Goal: Information Seeking & Learning: Learn about a topic

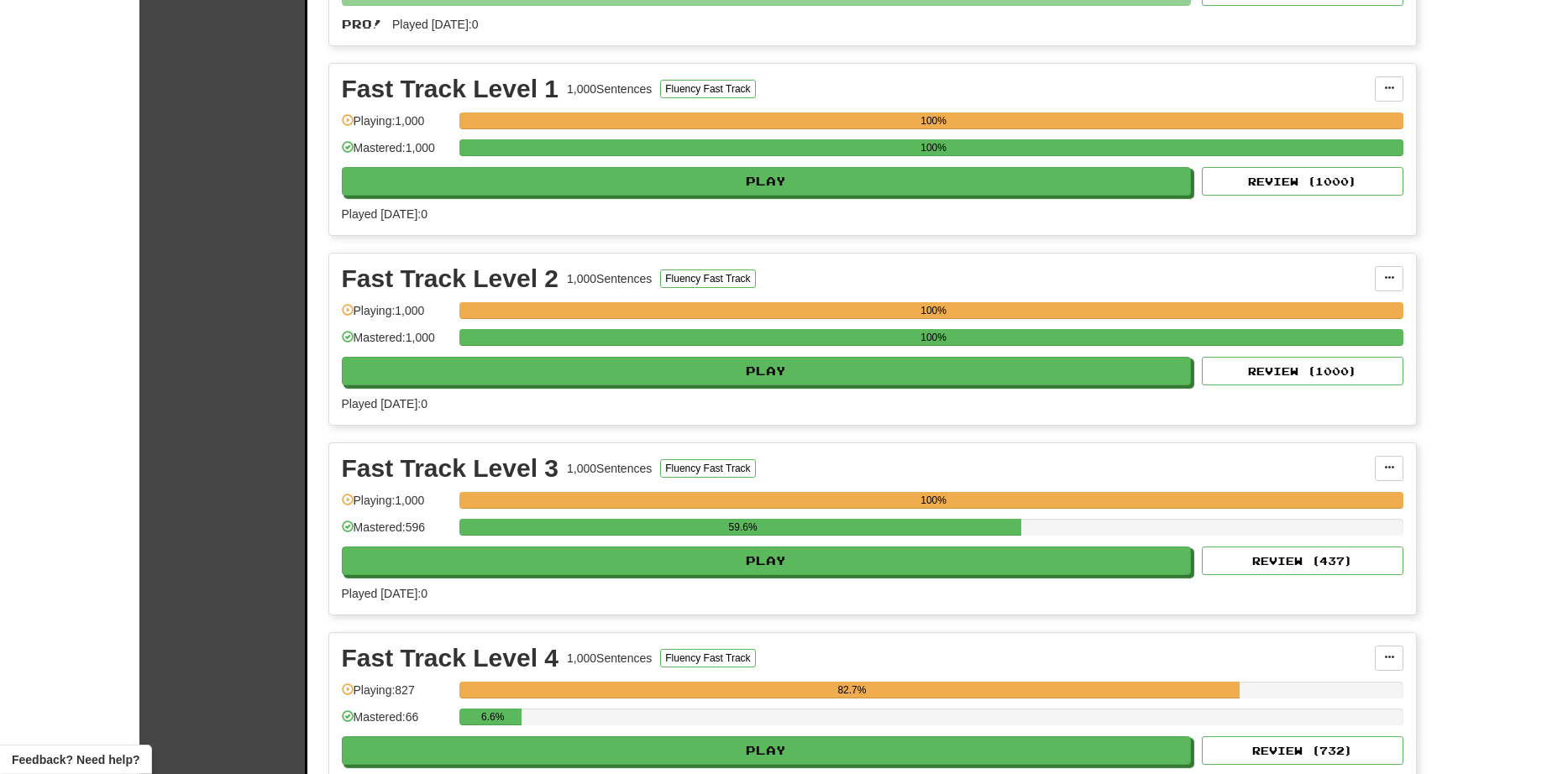
scroll to position [2086, 0]
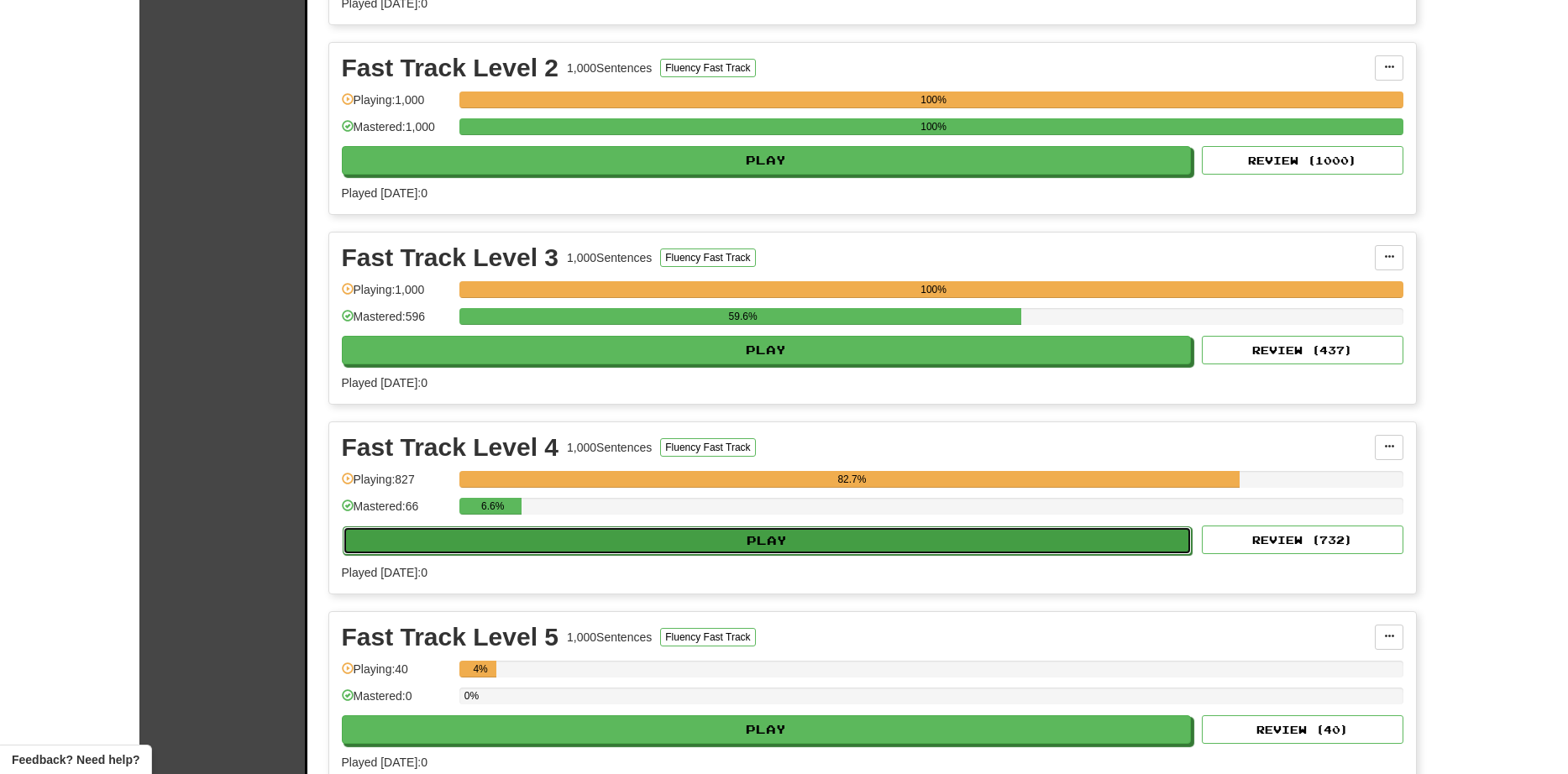
click at [749, 540] on button "Play" at bounding box center [767, 541] width 851 height 28
select select "**"
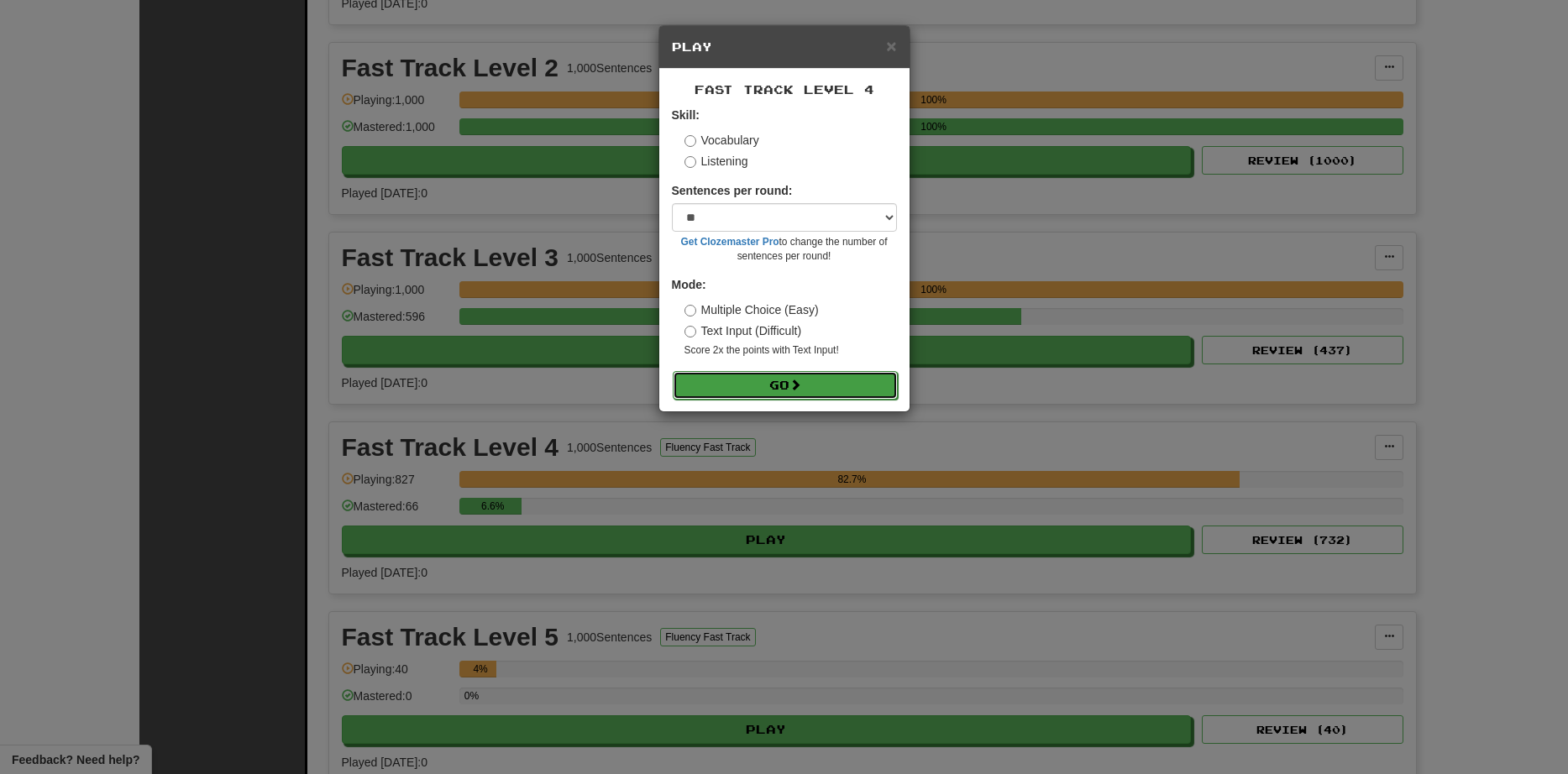
click at [762, 387] on button "Go" at bounding box center [786, 386] width 225 height 28
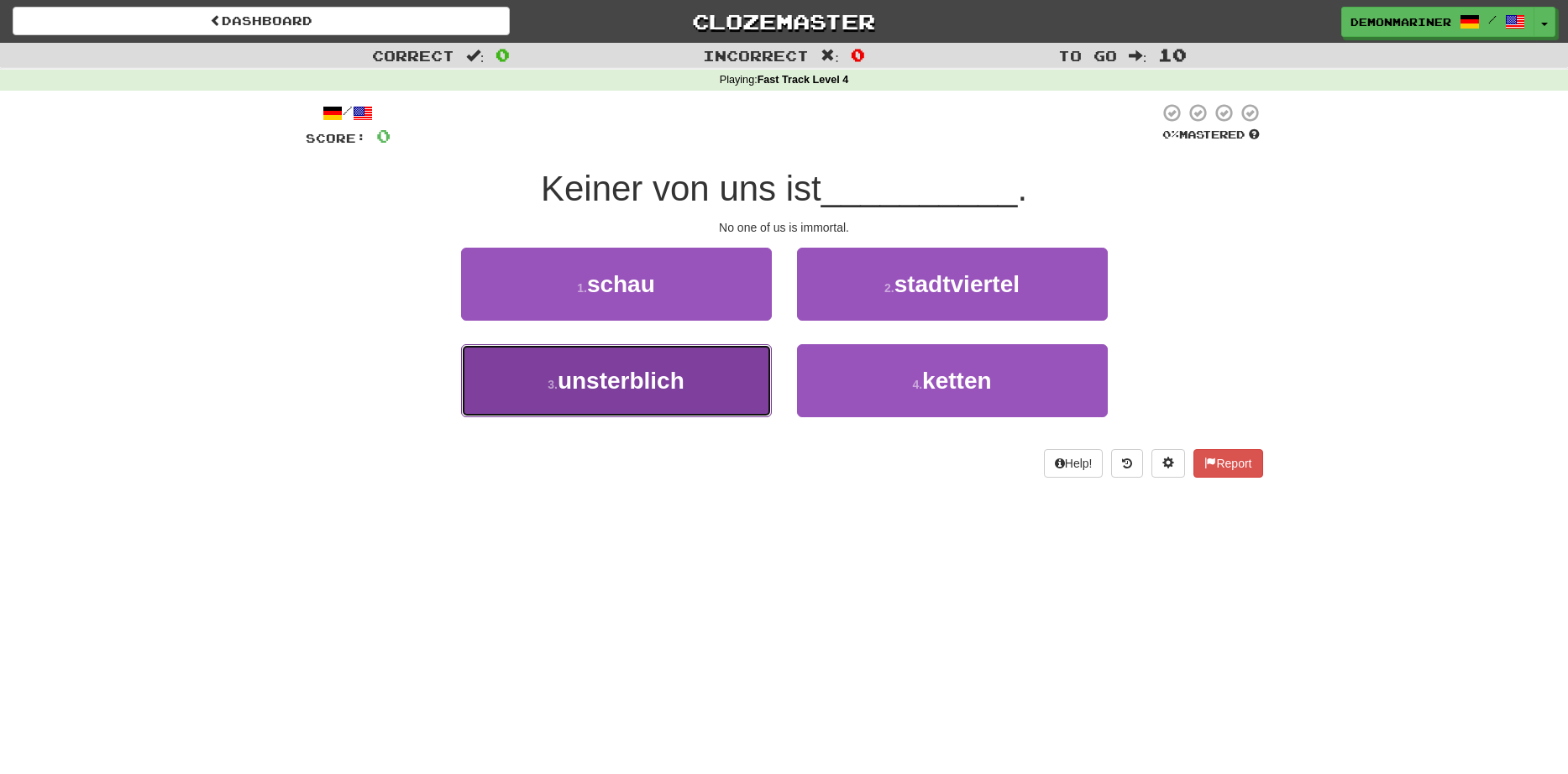
click at [713, 397] on button "3 . unsterblich" at bounding box center [616, 380] width 310 height 73
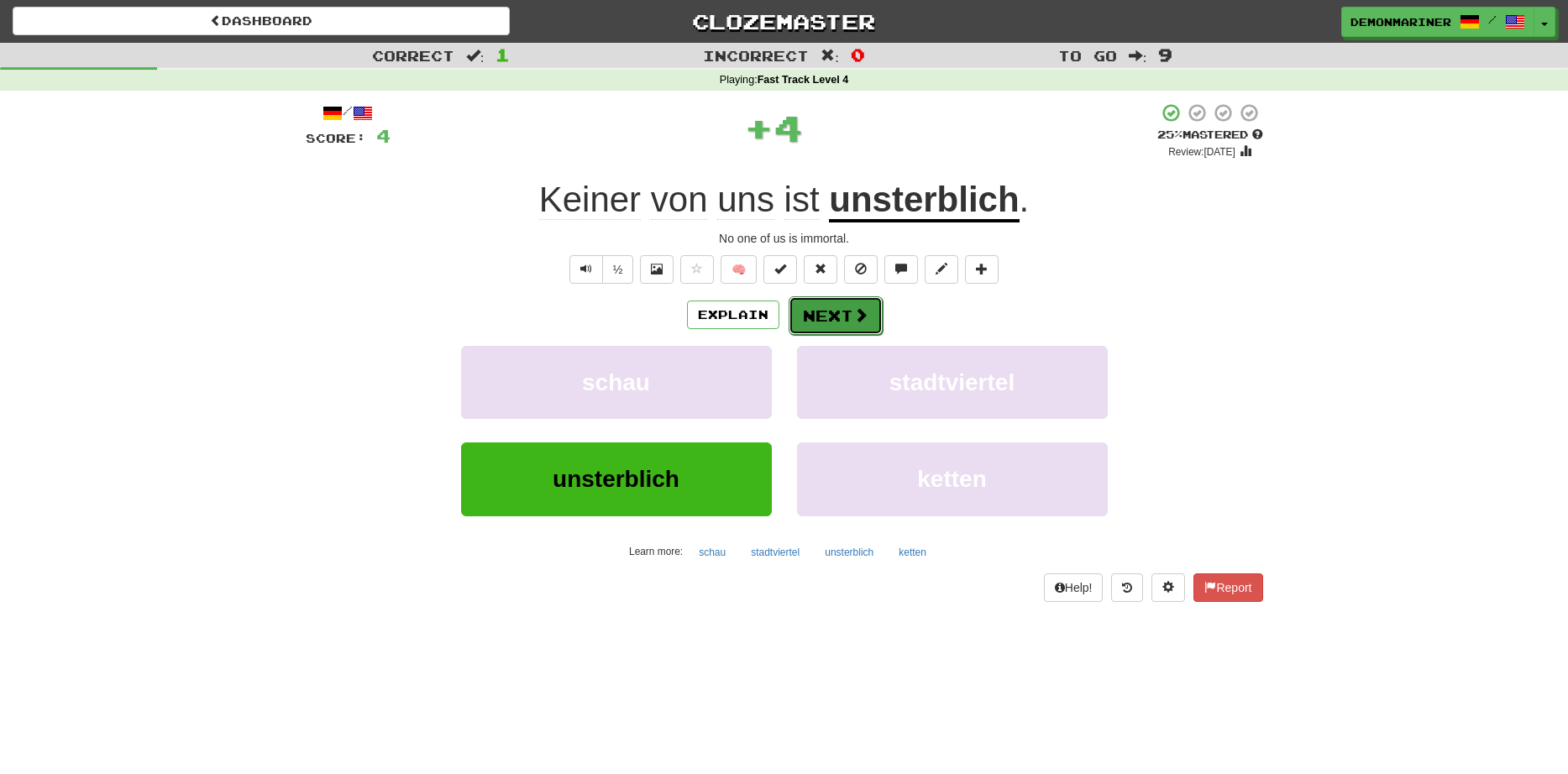
click at [845, 310] on button "Next" at bounding box center [835, 316] width 94 height 39
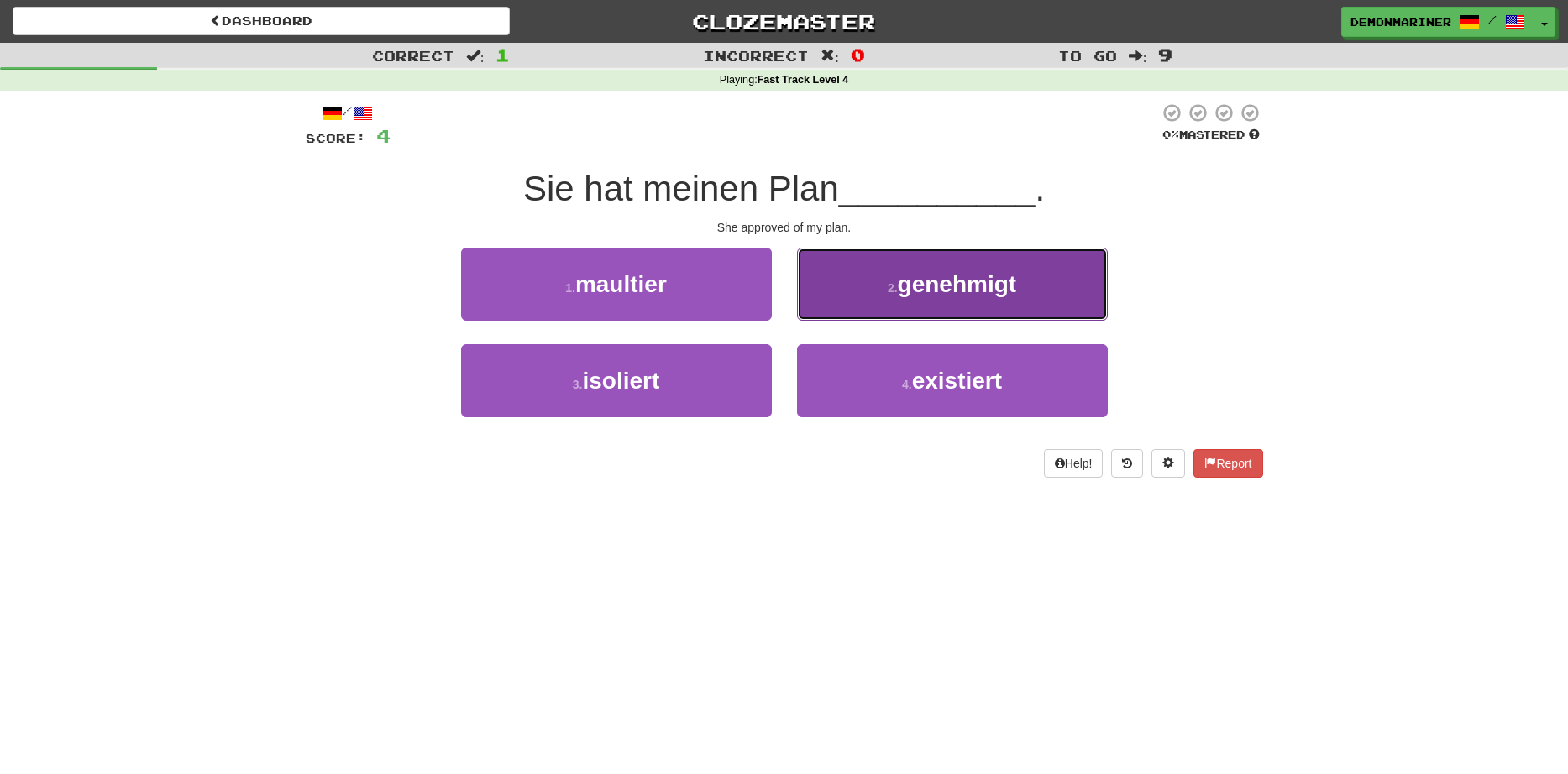
click at [818, 300] on button "2 . genehmigt" at bounding box center [953, 284] width 310 height 73
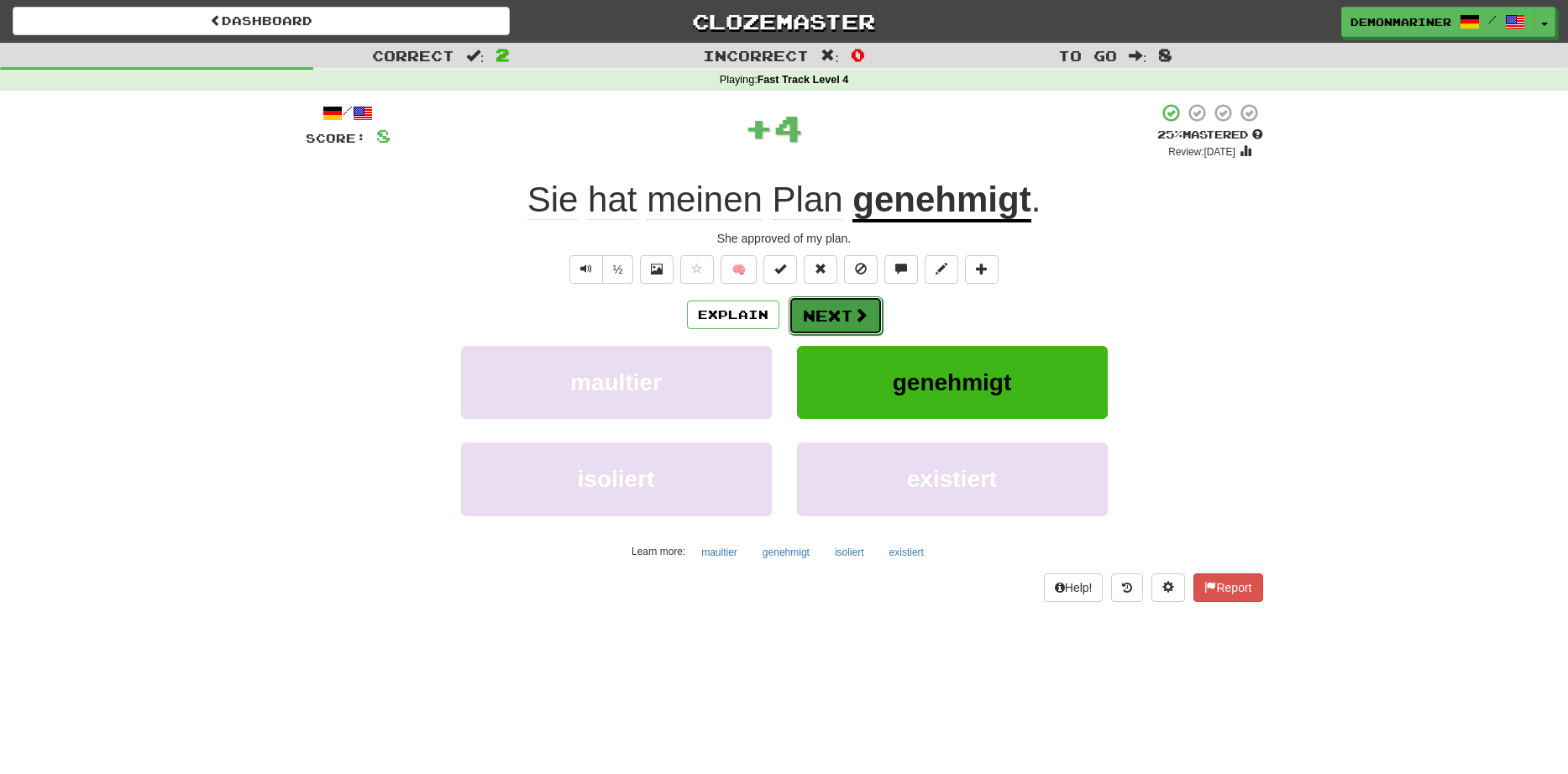
click at [806, 309] on button "Next" at bounding box center [835, 316] width 94 height 39
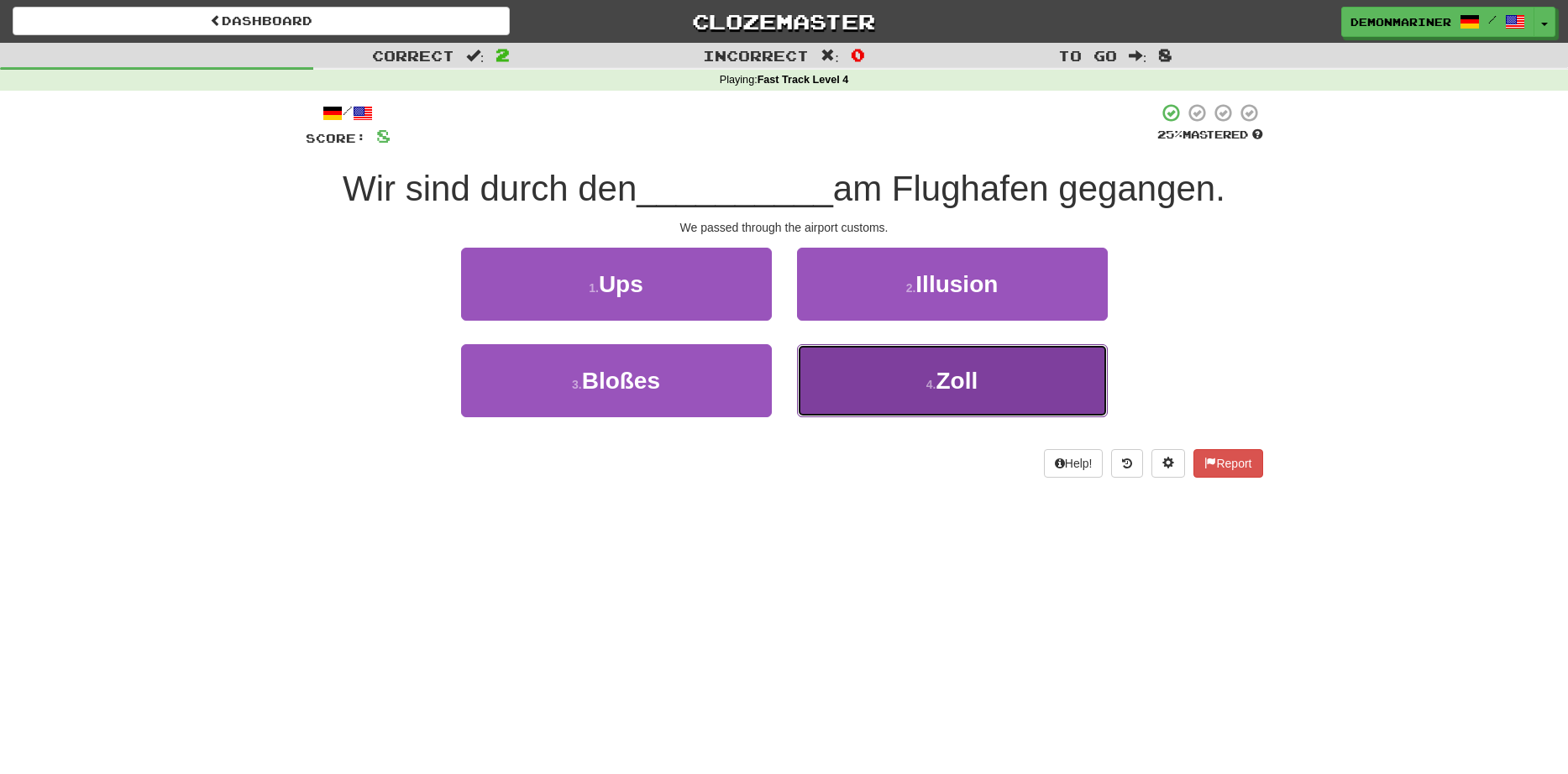
click at [961, 394] on span "Zoll" at bounding box center [956, 380] width 42 height 26
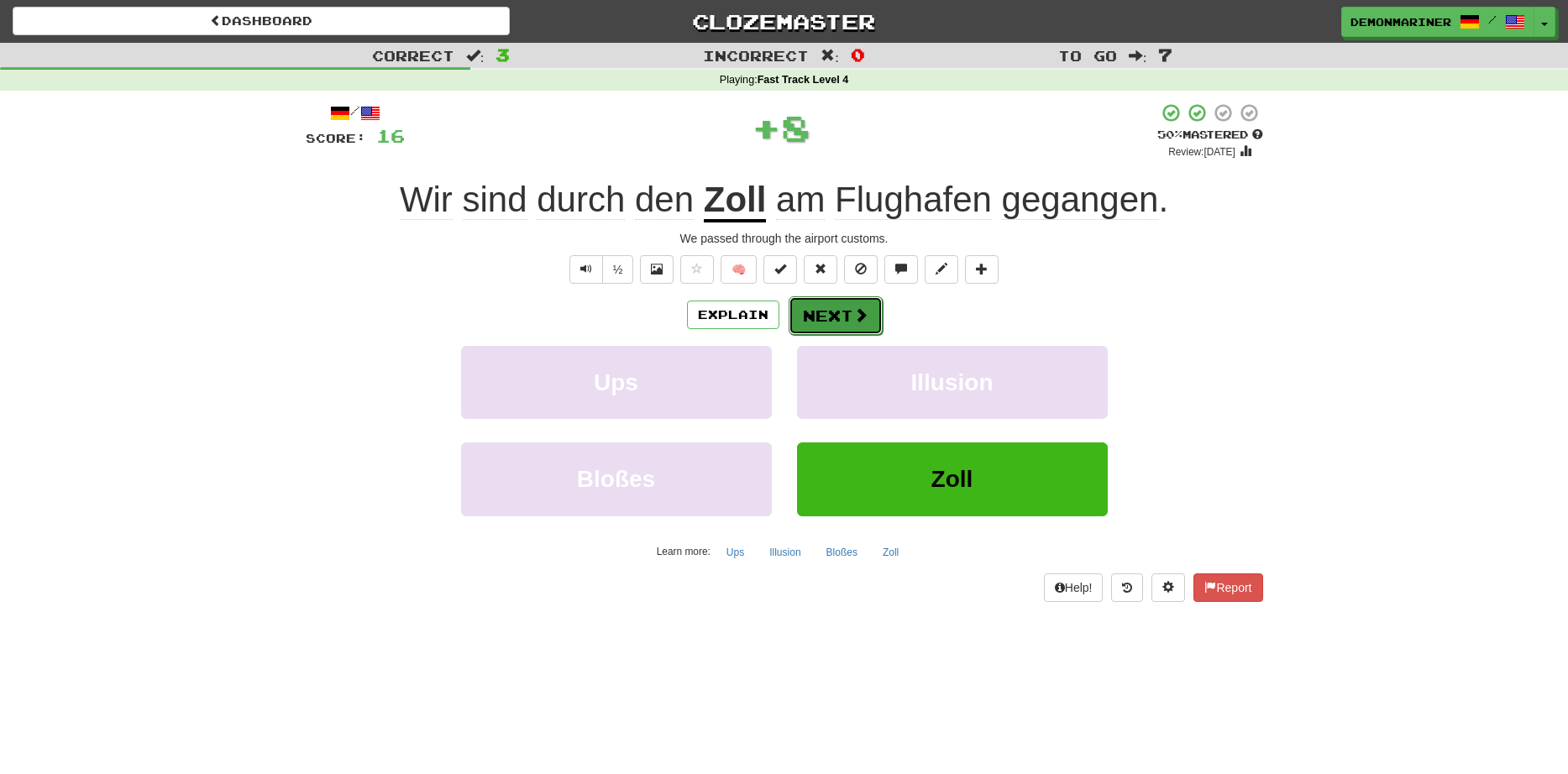
click at [809, 304] on button "Next" at bounding box center [835, 316] width 94 height 39
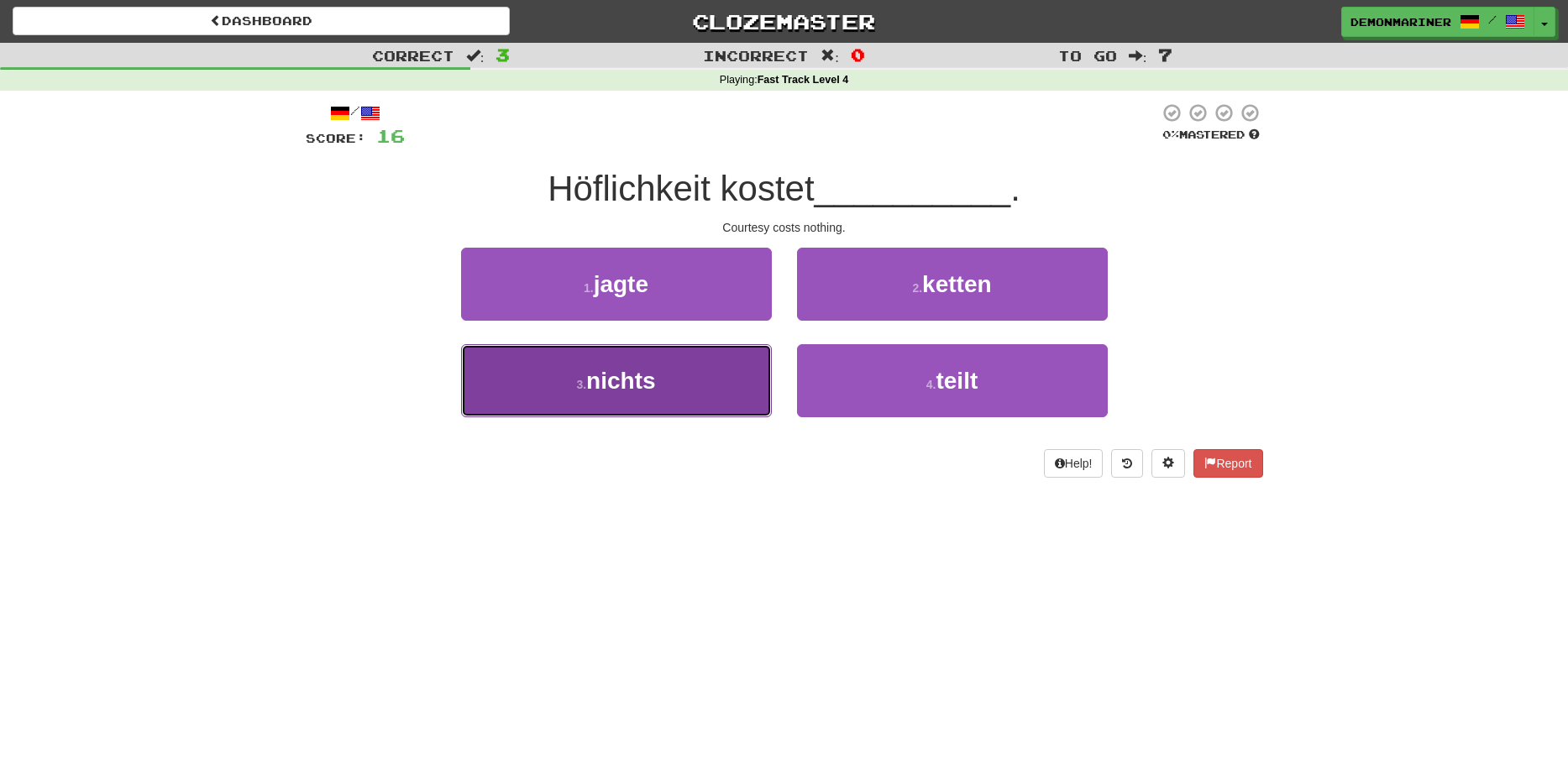
click at [608, 389] on span "nichts" at bounding box center [621, 380] width 69 height 26
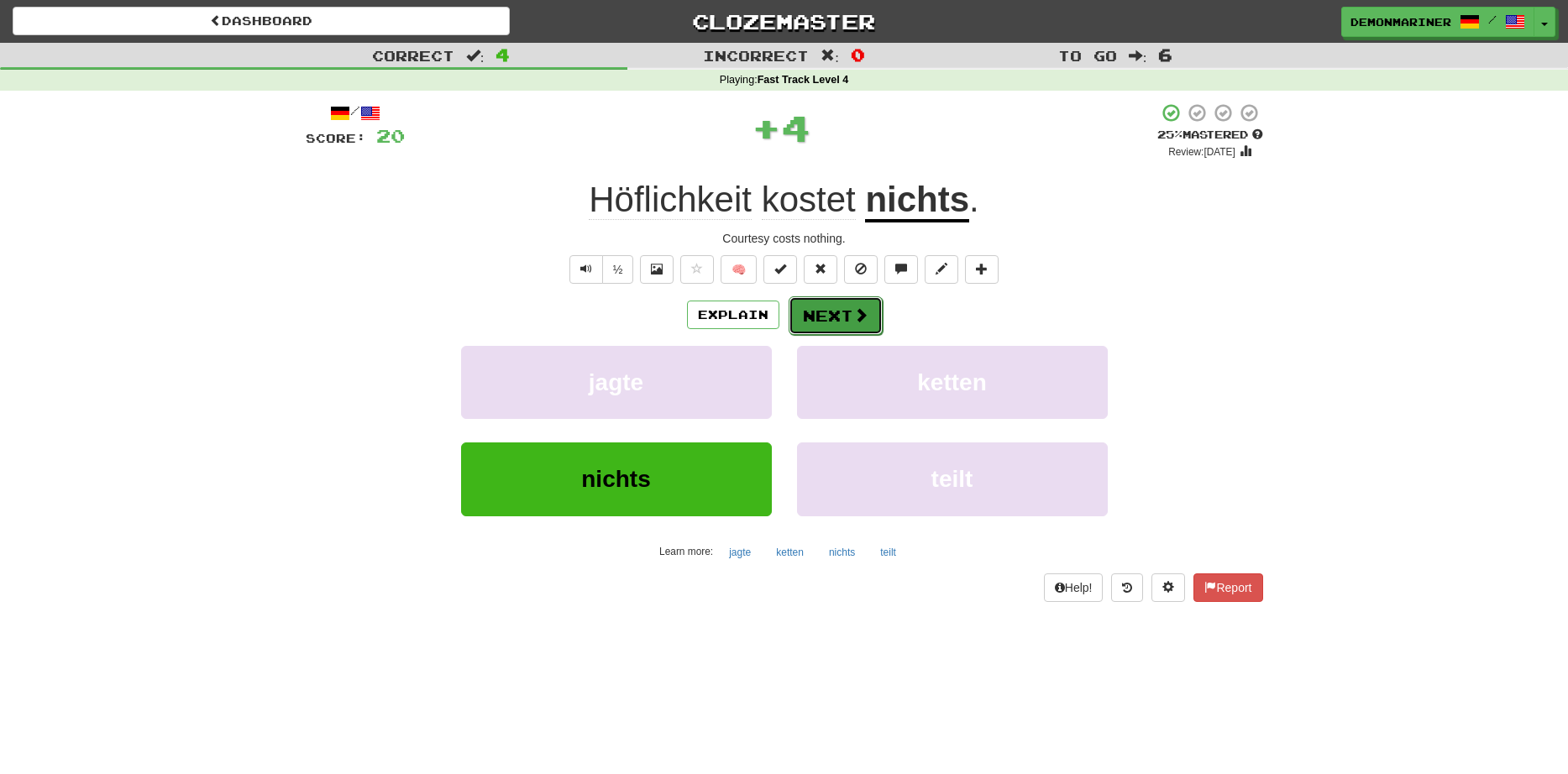
click at [843, 319] on button "Next" at bounding box center [835, 316] width 94 height 39
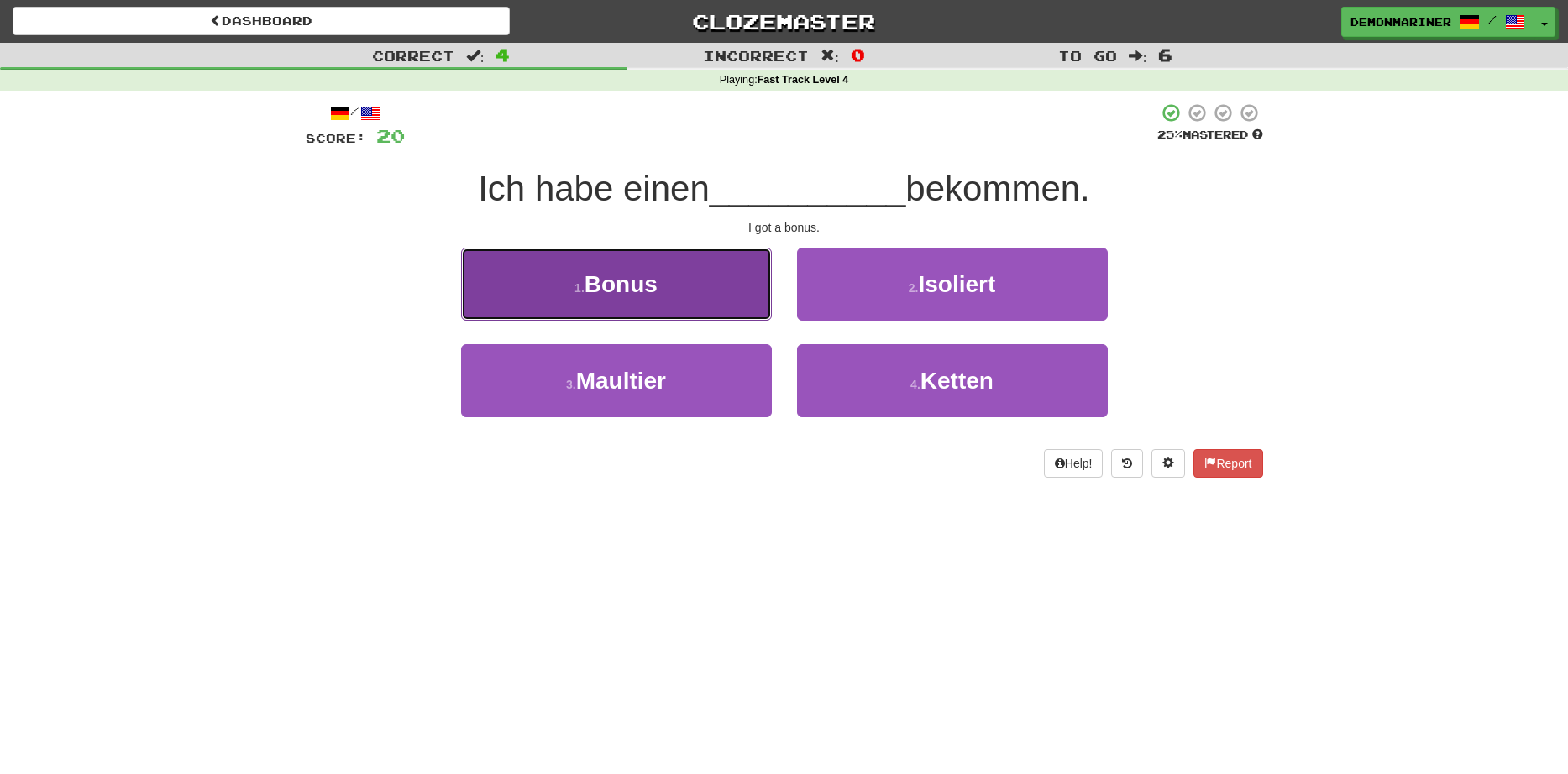
click at [569, 293] on button "1 . Bonus" at bounding box center [616, 284] width 310 height 73
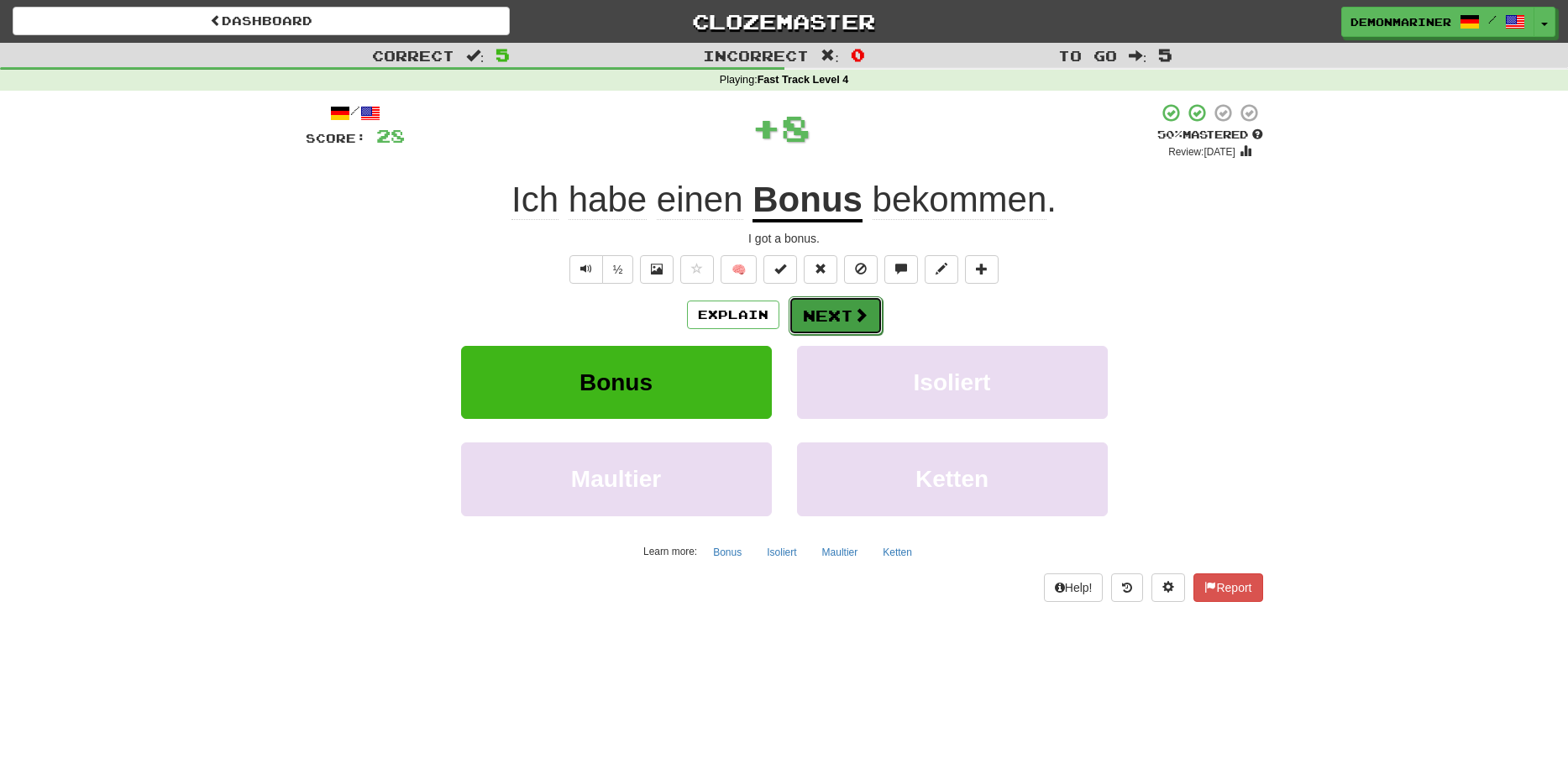
click at [843, 318] on button "Next" at bounding box center [835, 316] width 94 height 39
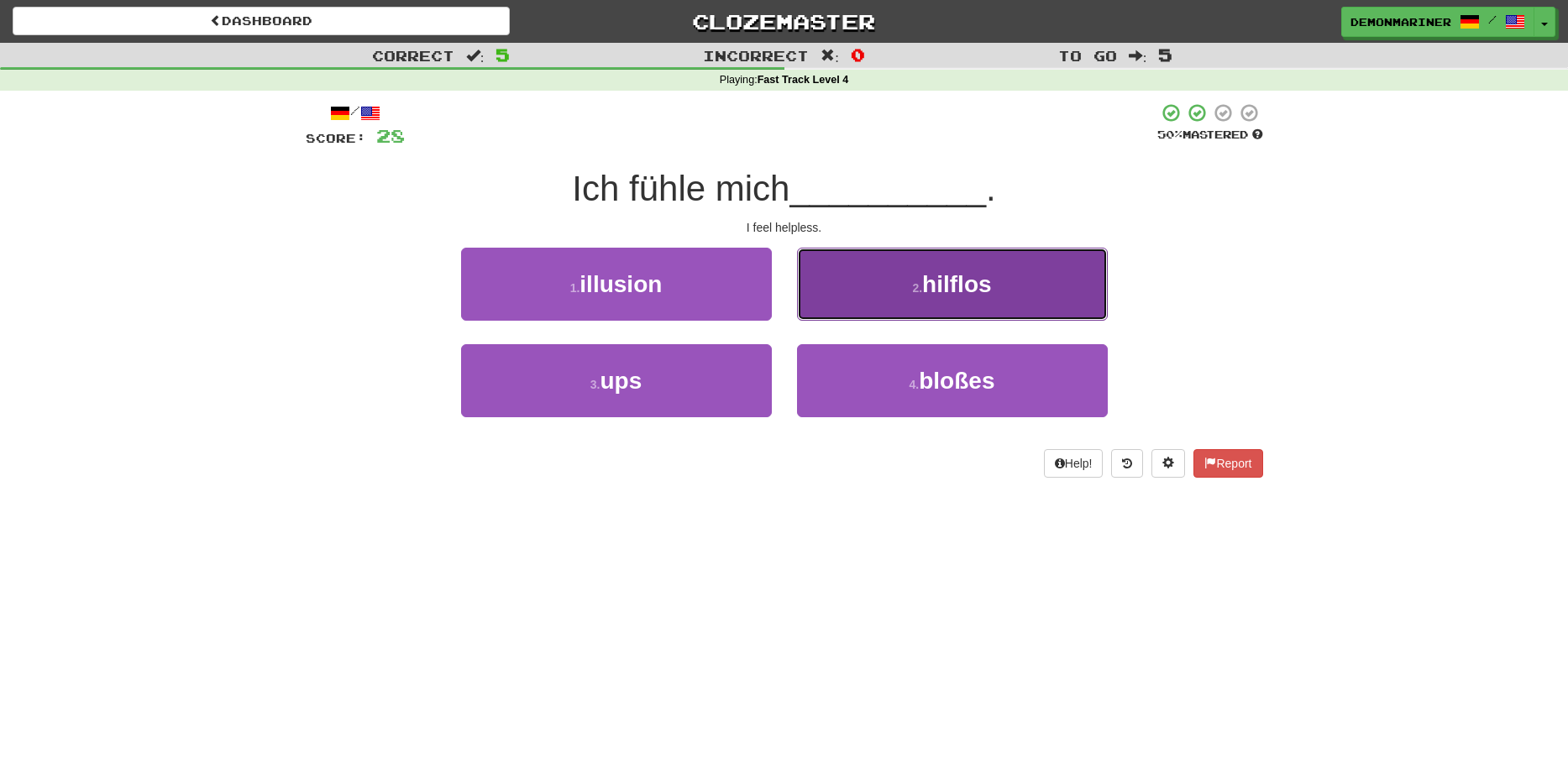
click at [885, 283] on button "2 . hilflos" at bounding box center [953, 284] width 310 height 73
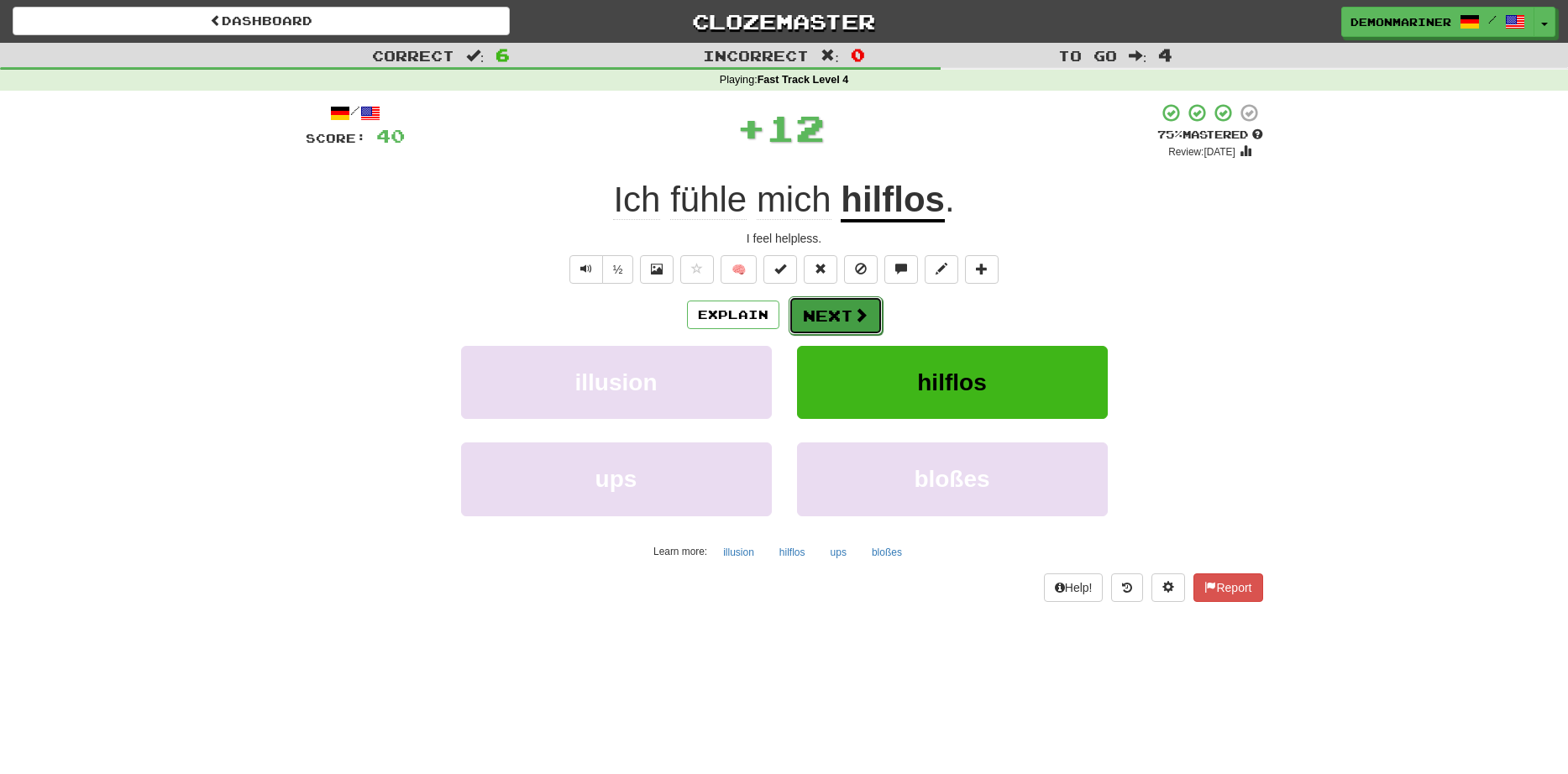
click at [829, 313] on button "Next" at bounding box center [835, 316] width 94 height 39
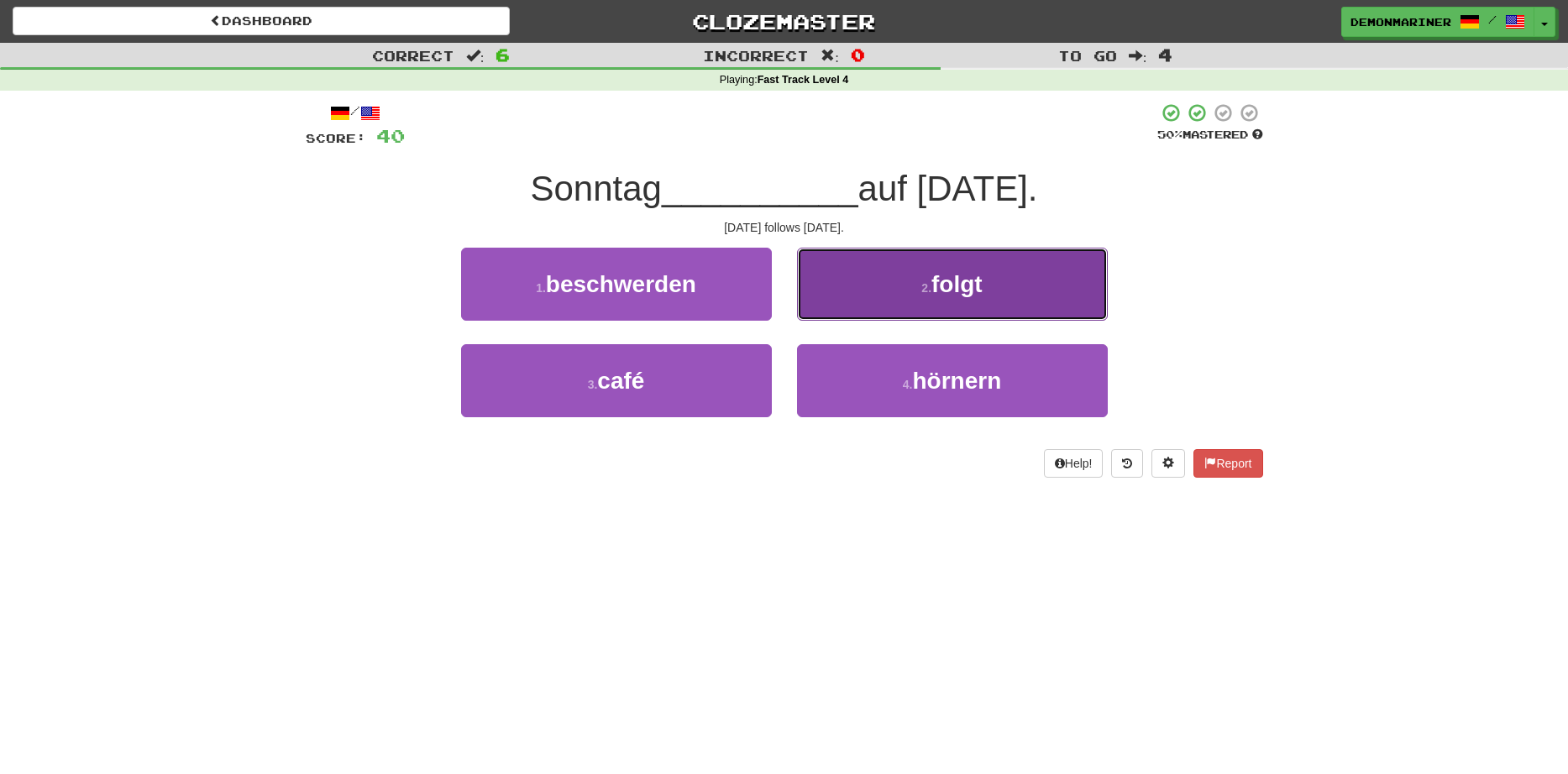
click at [948, 292] on span "folgt" at bounding box center [957, 284] width 51 height 26
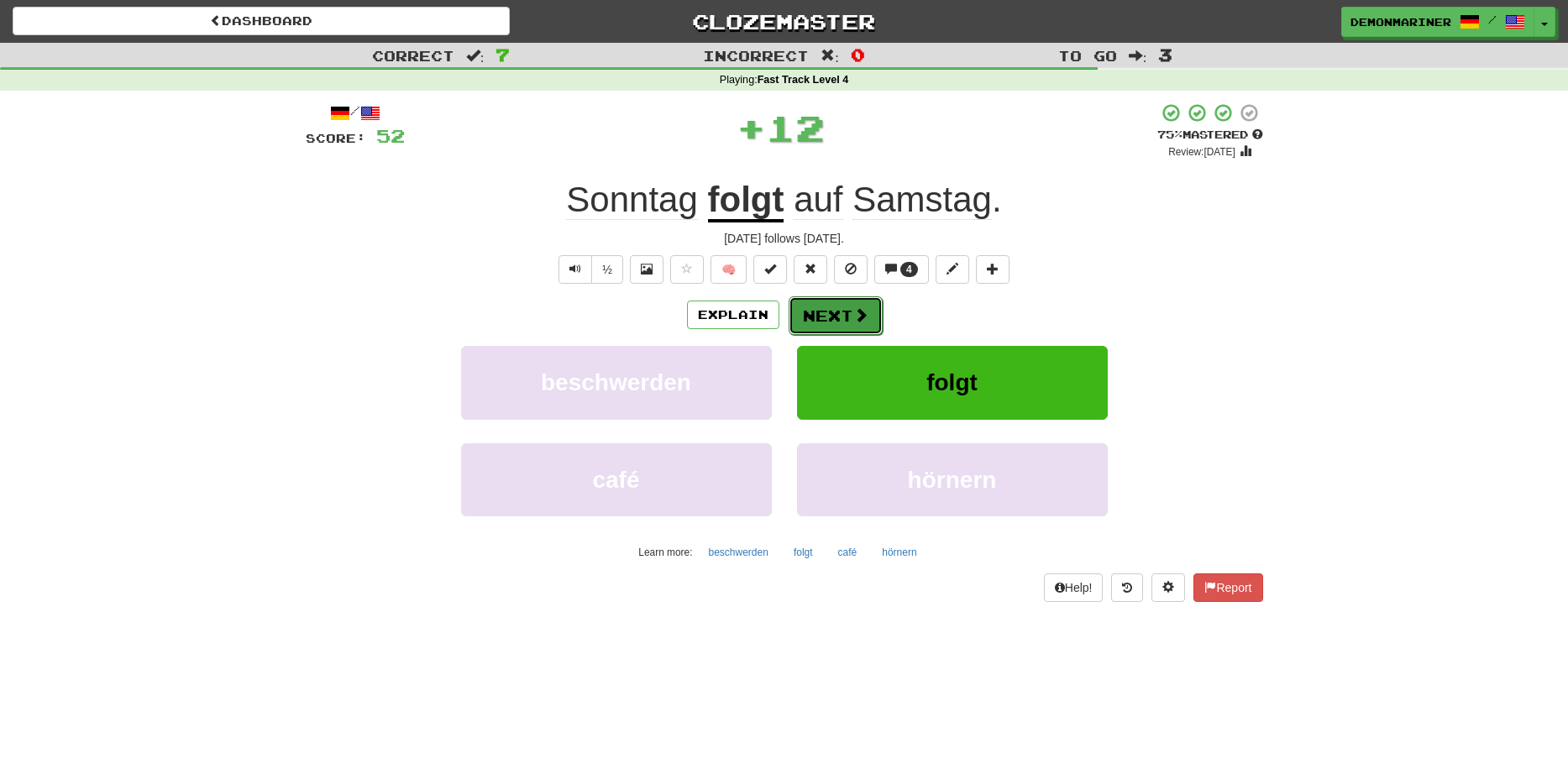
click at [851, 321] on button "Next" at bounding box center [835, 316] width 94 height 39
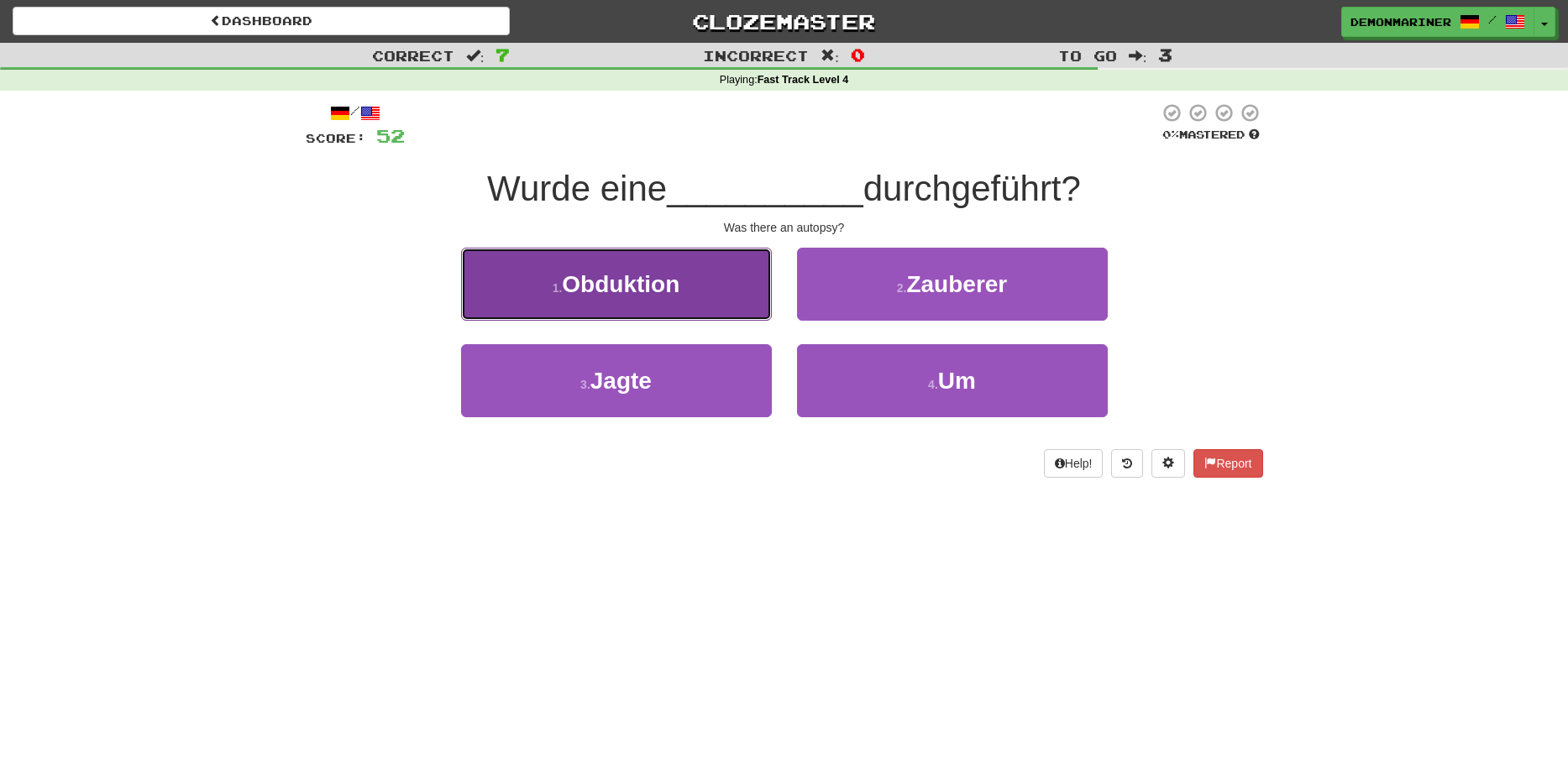
click at [558, 282] on small "1 ." at bounding box center [557, 287] width 10 height 13
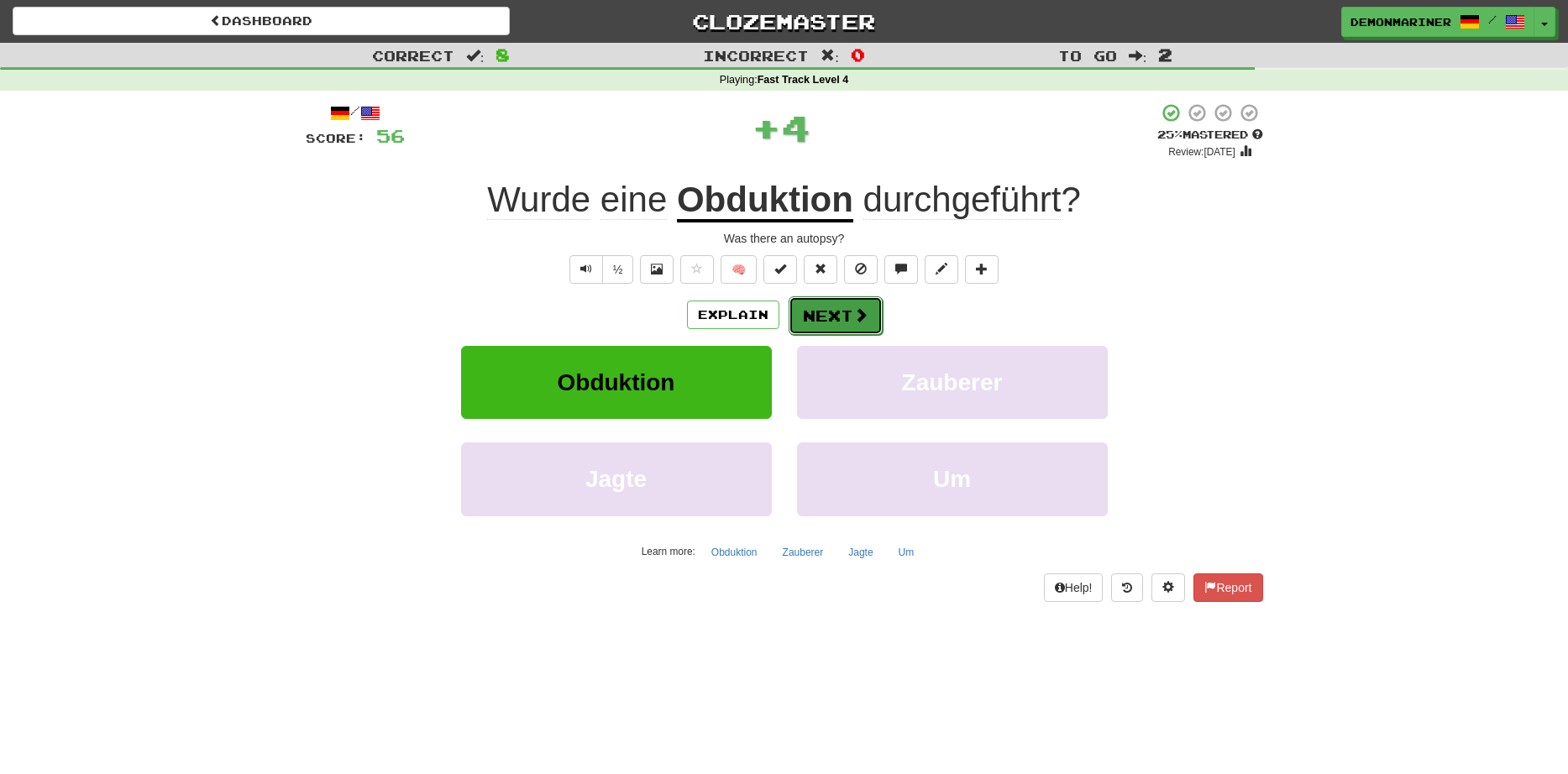
click at [840, 310] on button "Next" at bounding box center [835, 316] width 94 height 39
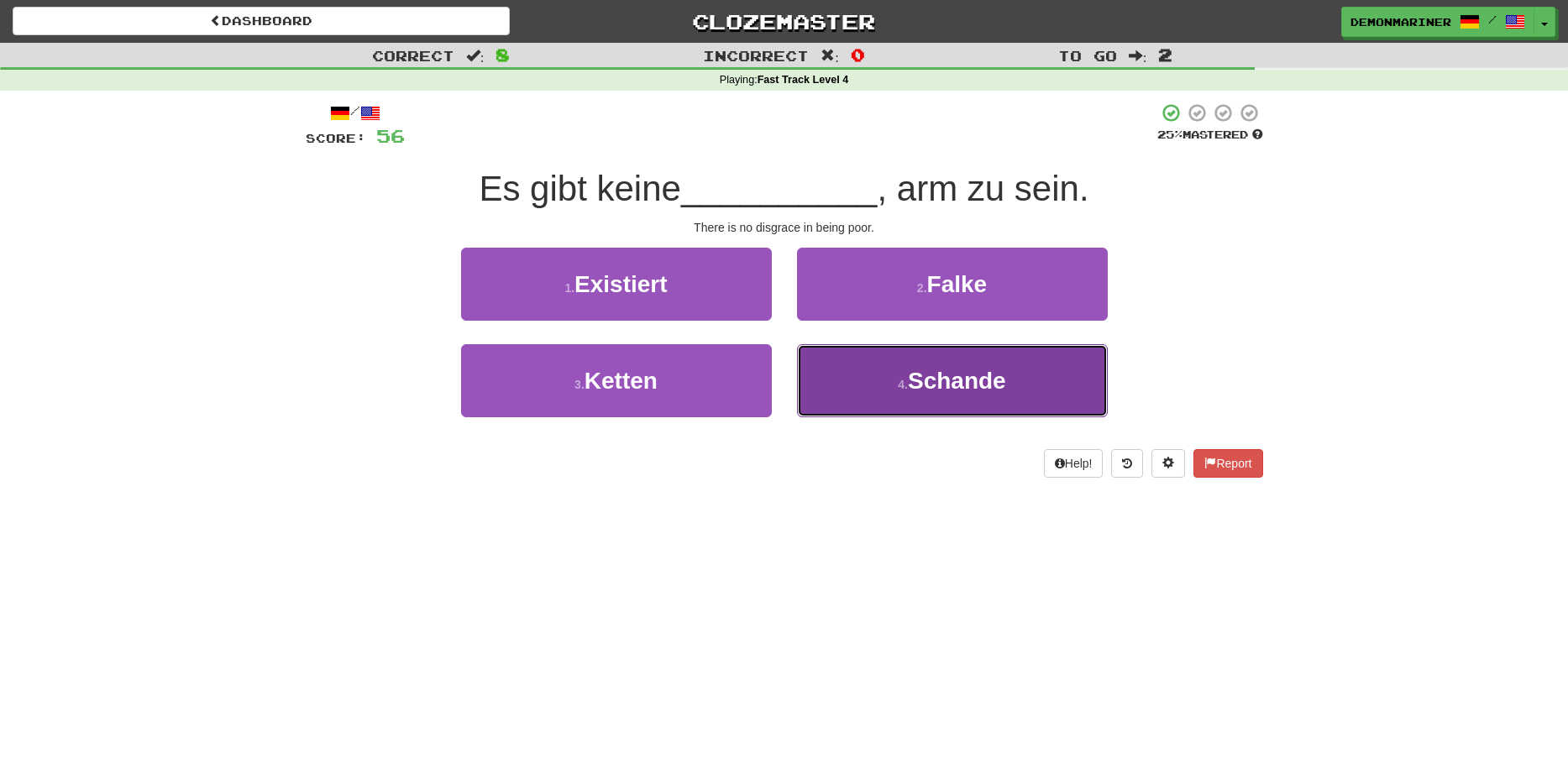
click at [914, 370] on span "Schande" at bounding box center [957, 380] width 98 height 26
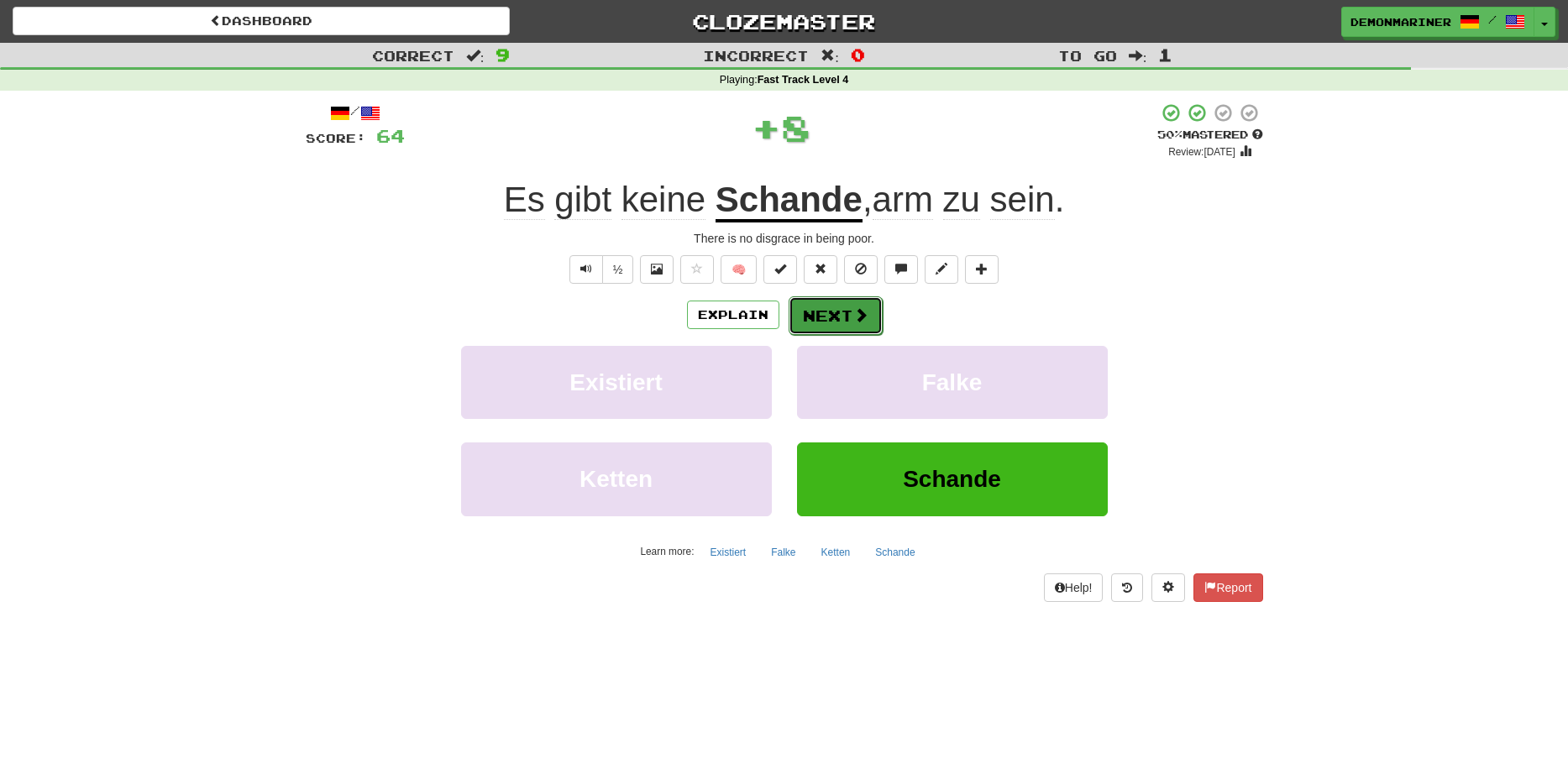
click at [835, 316] on button "Next" at bounding box center [835, 316] width 94 height 39
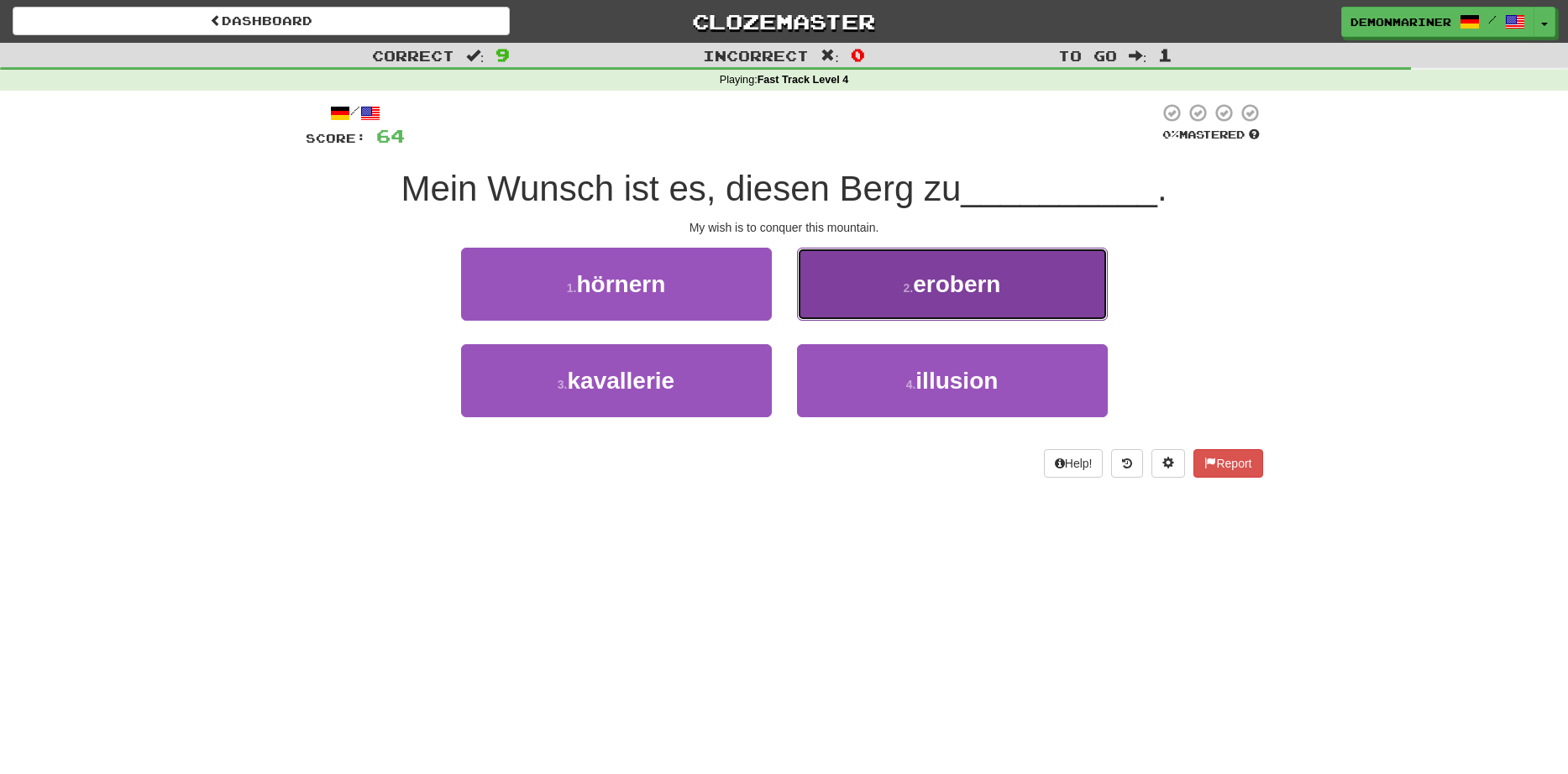
click at [922, 296] on span "erobern" at bounding box center [957, 284] width 88 height 26
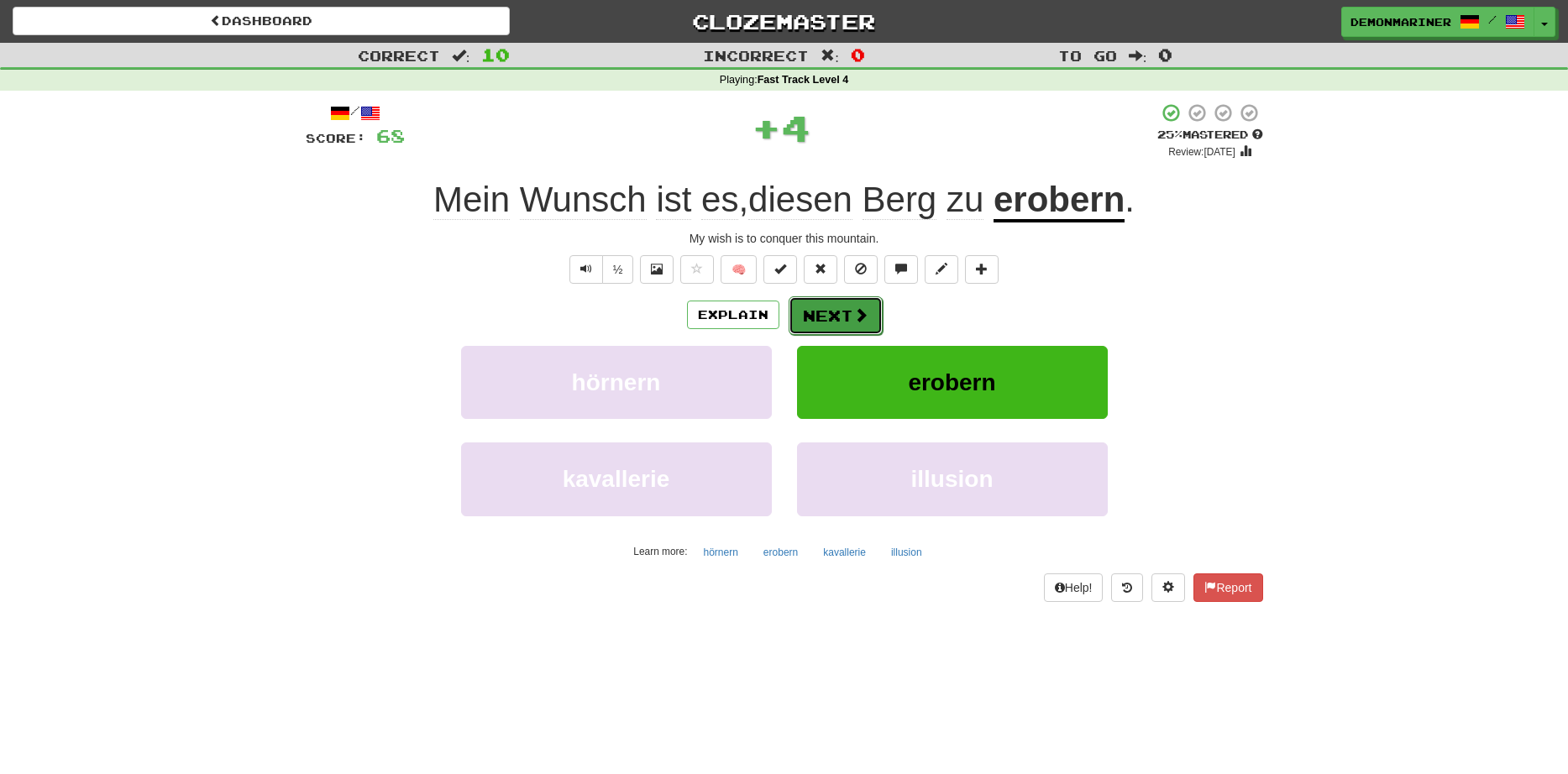
click at [855, 317] on span at bounding box center [860, 315] width 15 height 15
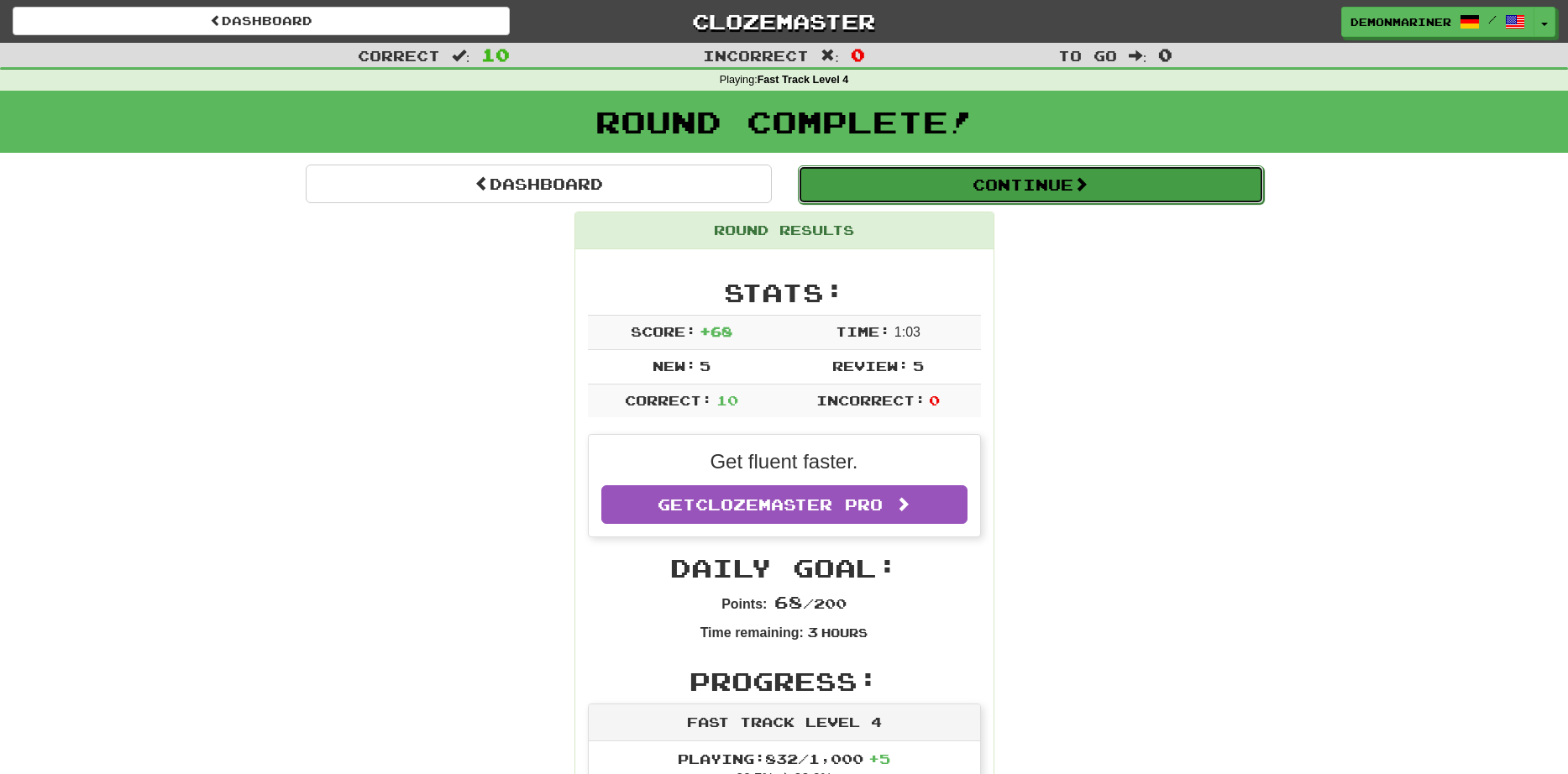
click at [929, 192] on button "Continue" at bounding box center [1031, 185] width 466 height 39
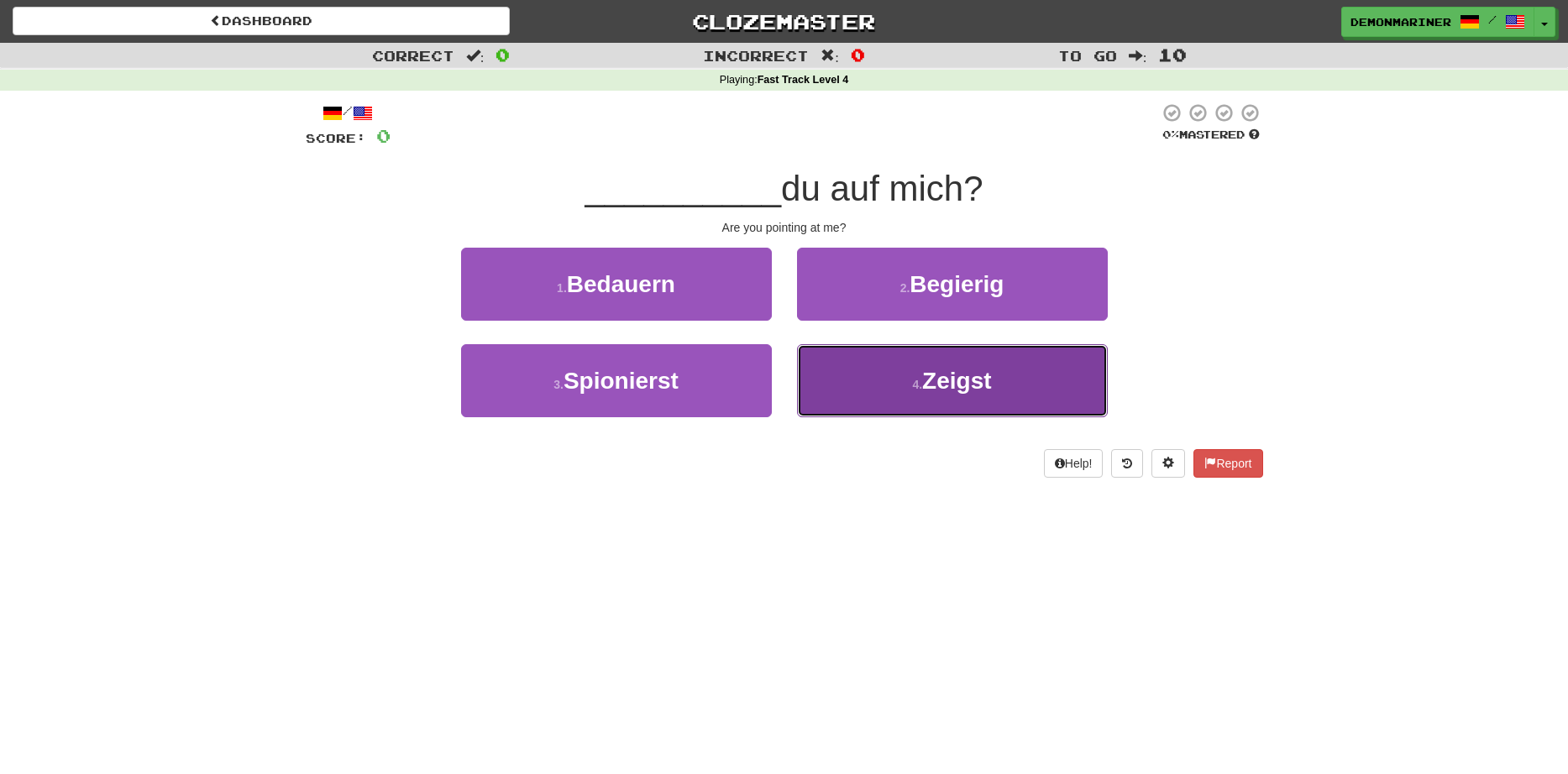
click at [831, 384] on button "4 . Zeigst" at bounding box center [953, 380] width 310 height 73
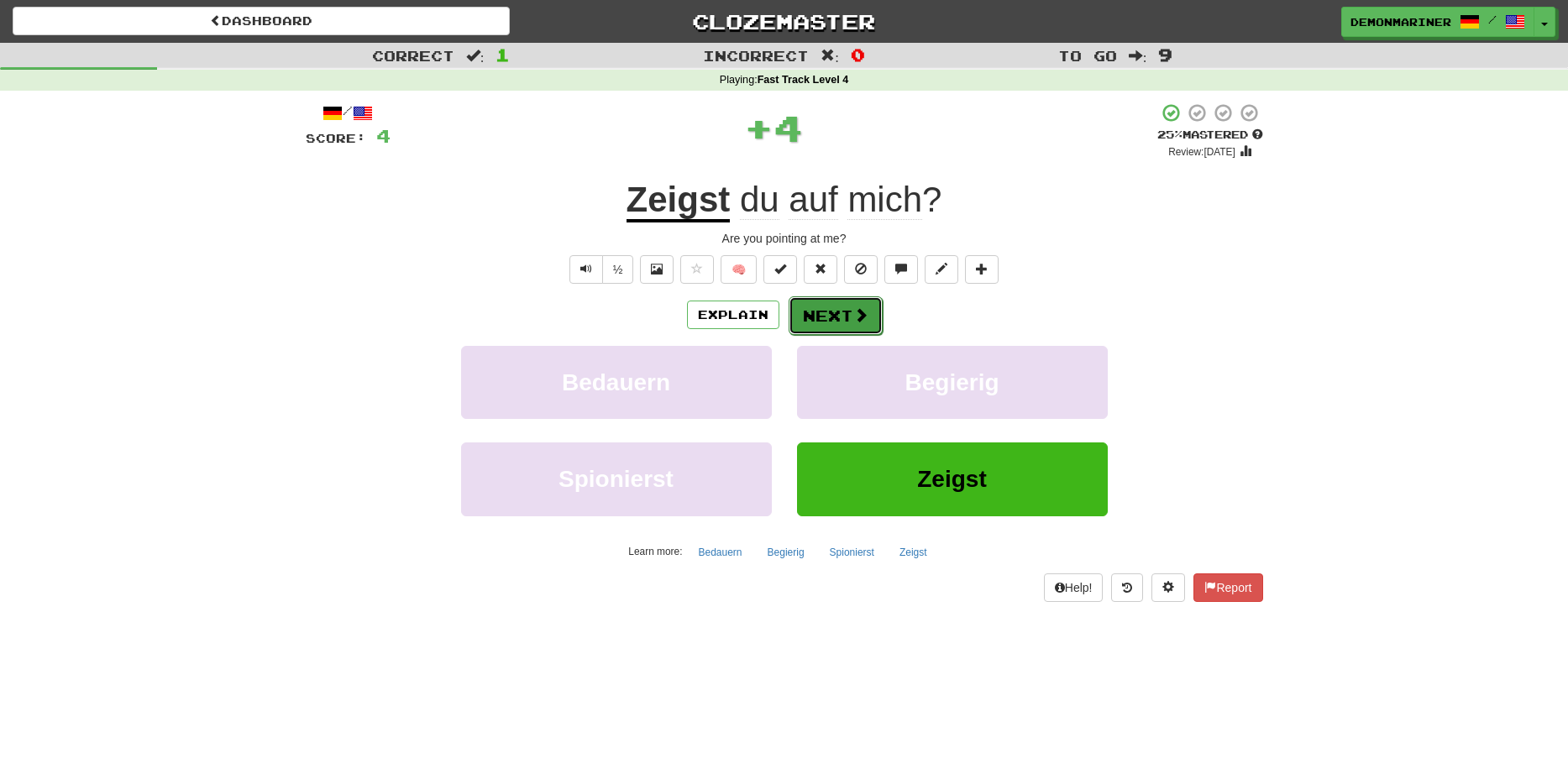
click at [825, 316] on button "Next" at bounding box center [835, 316] width 94 height 39
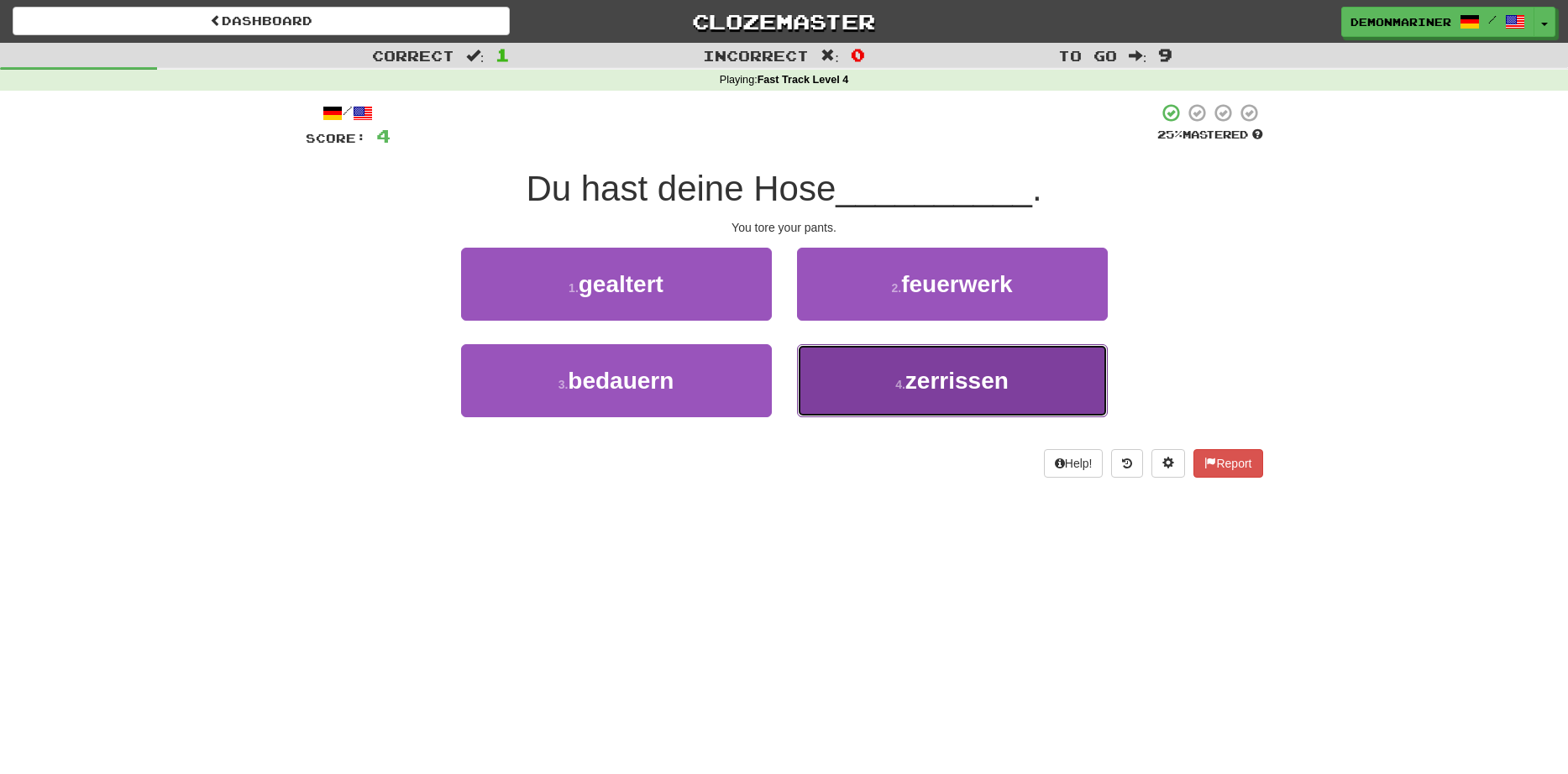
click at [946, 388] on span "zerrissen" at bounding box center [957, 380] width 104 height 26
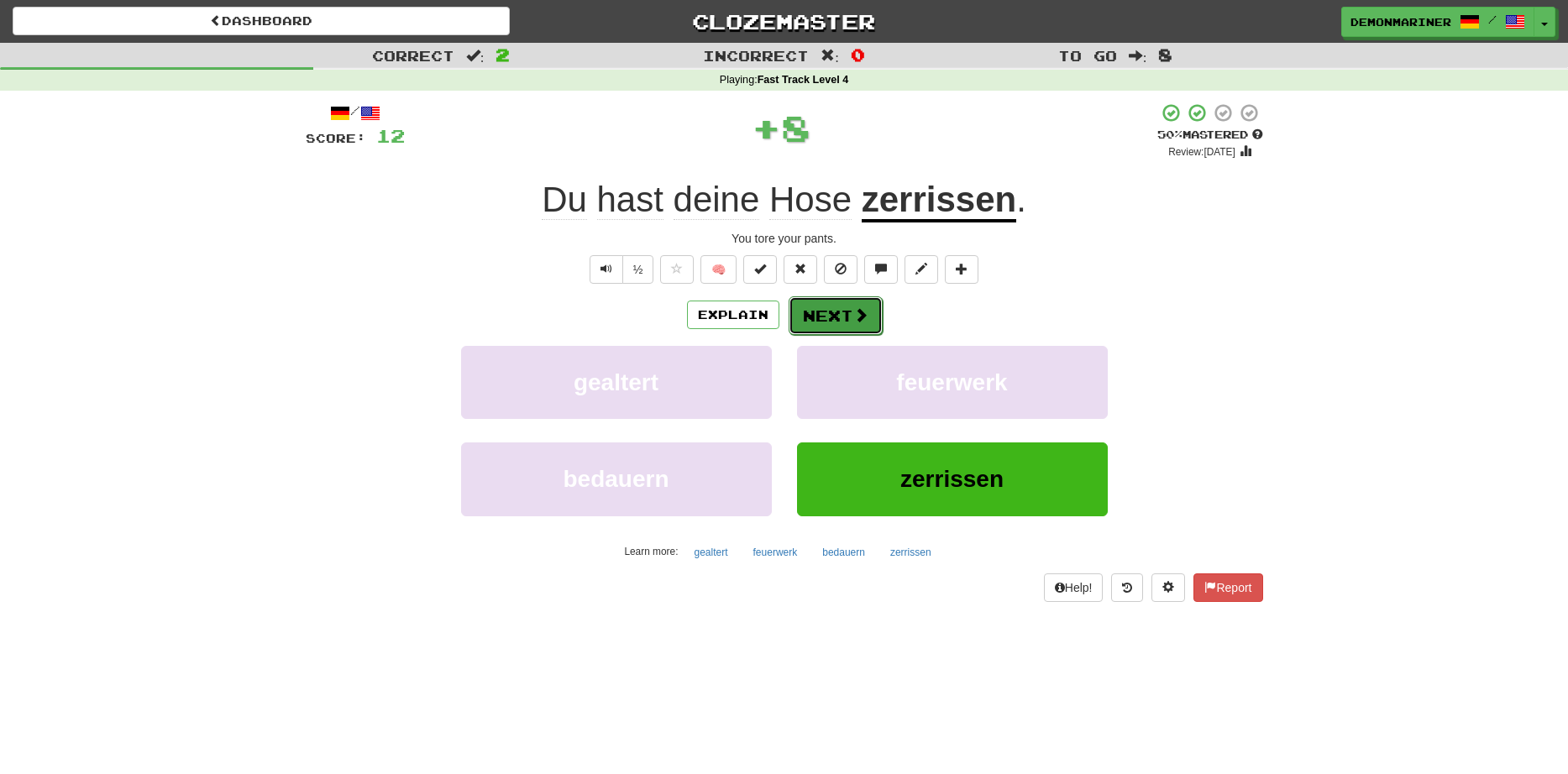
click at [821, 303] on button "Next" at bounding box center [835, 316] width 94 height 39
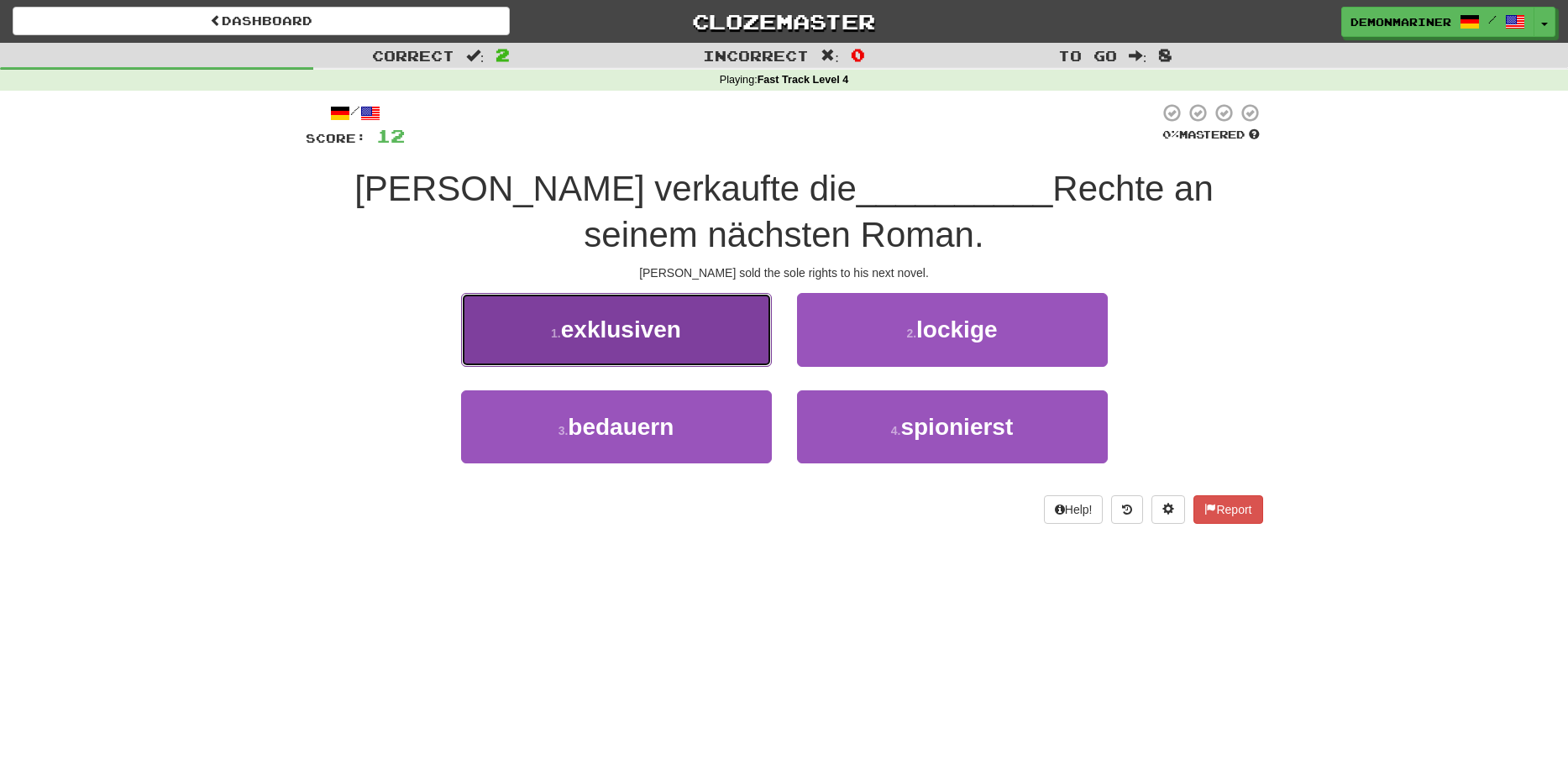
click at [600, 342] on span "exklusiven" at bounding box center [621, 329] width 120 height 26
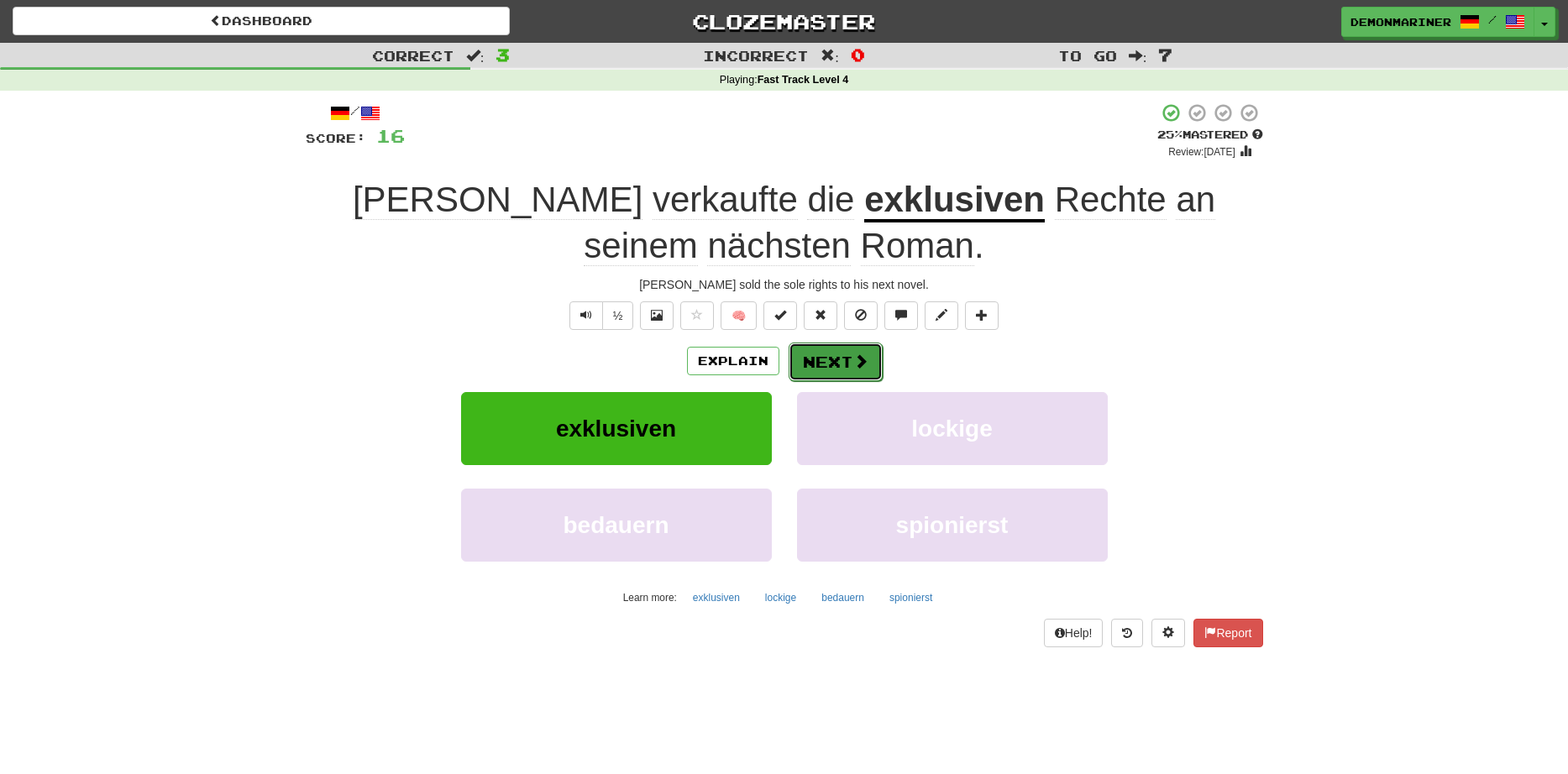
click at [821, 359] on button "Next" at bounding box center [835, 362] width 94 height 39
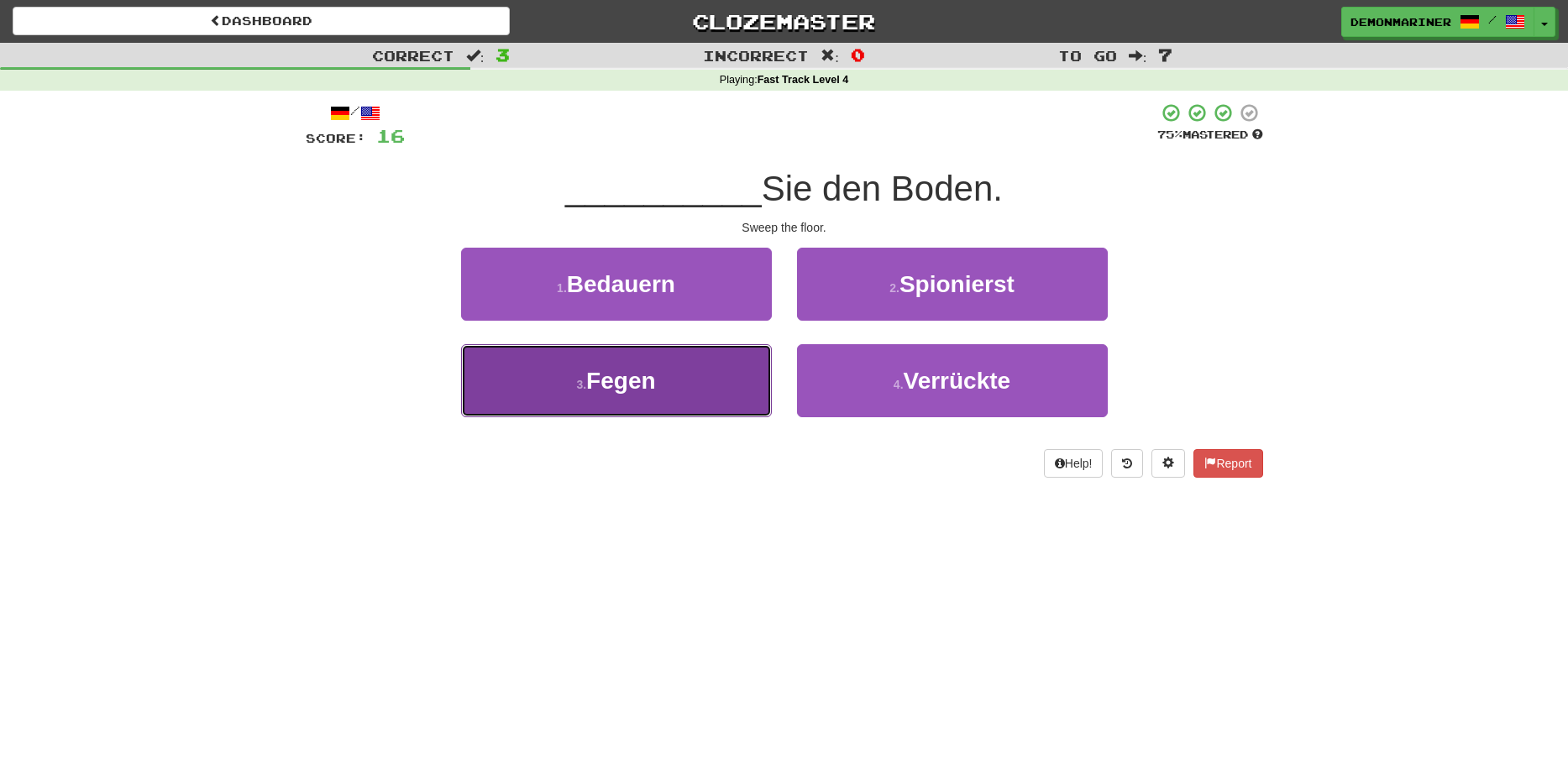
click at [549, 380] on button "3 . Fegen" at bounding box center [616, 380] width 310 height 73
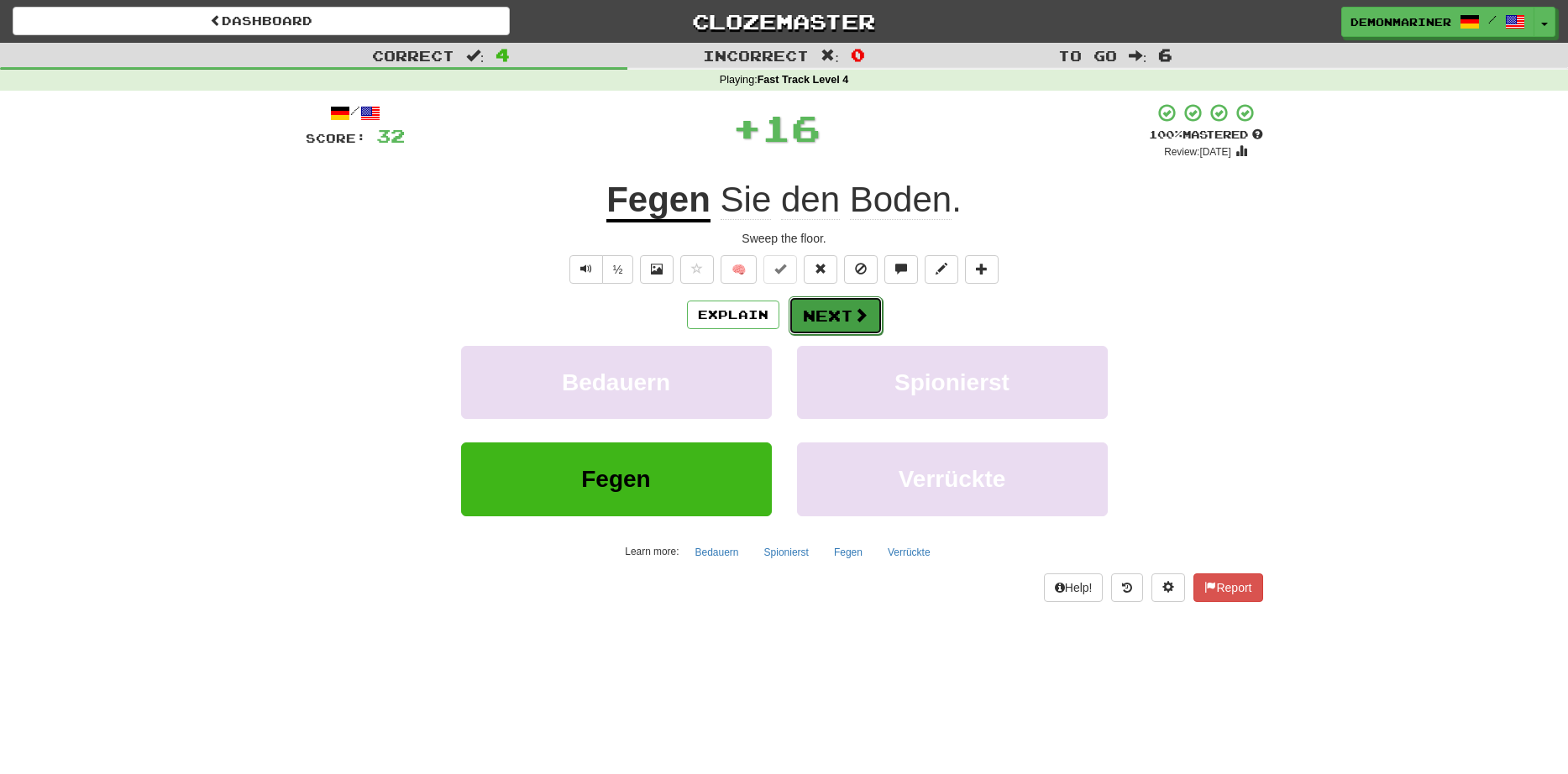
click at [820, 309] on button "Next" at bounding box center [835, 316] width 94 height 39
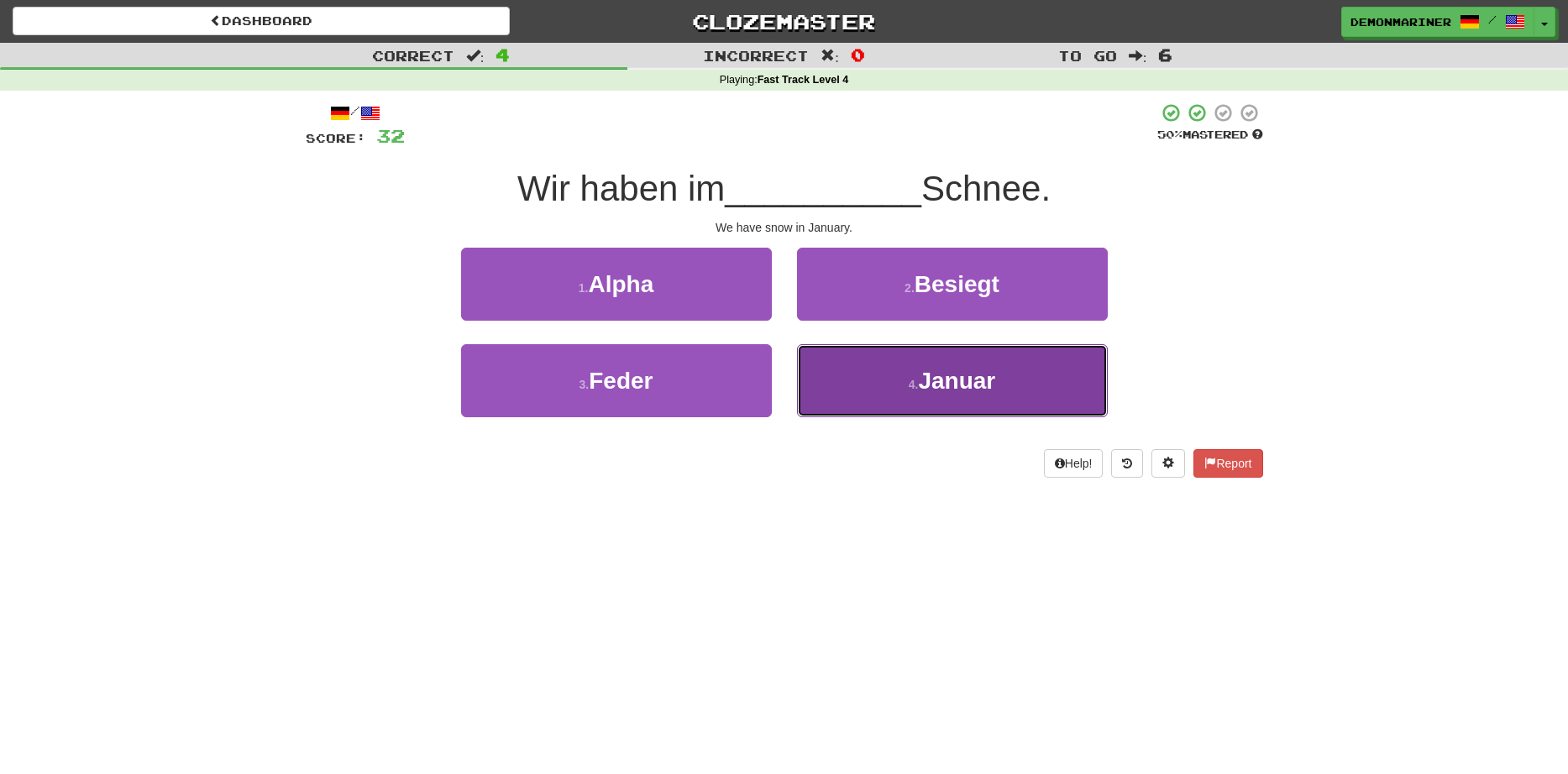
click at [908, 395] on button "[DATE]" at bounding box center [953, 380] width 310 height 73
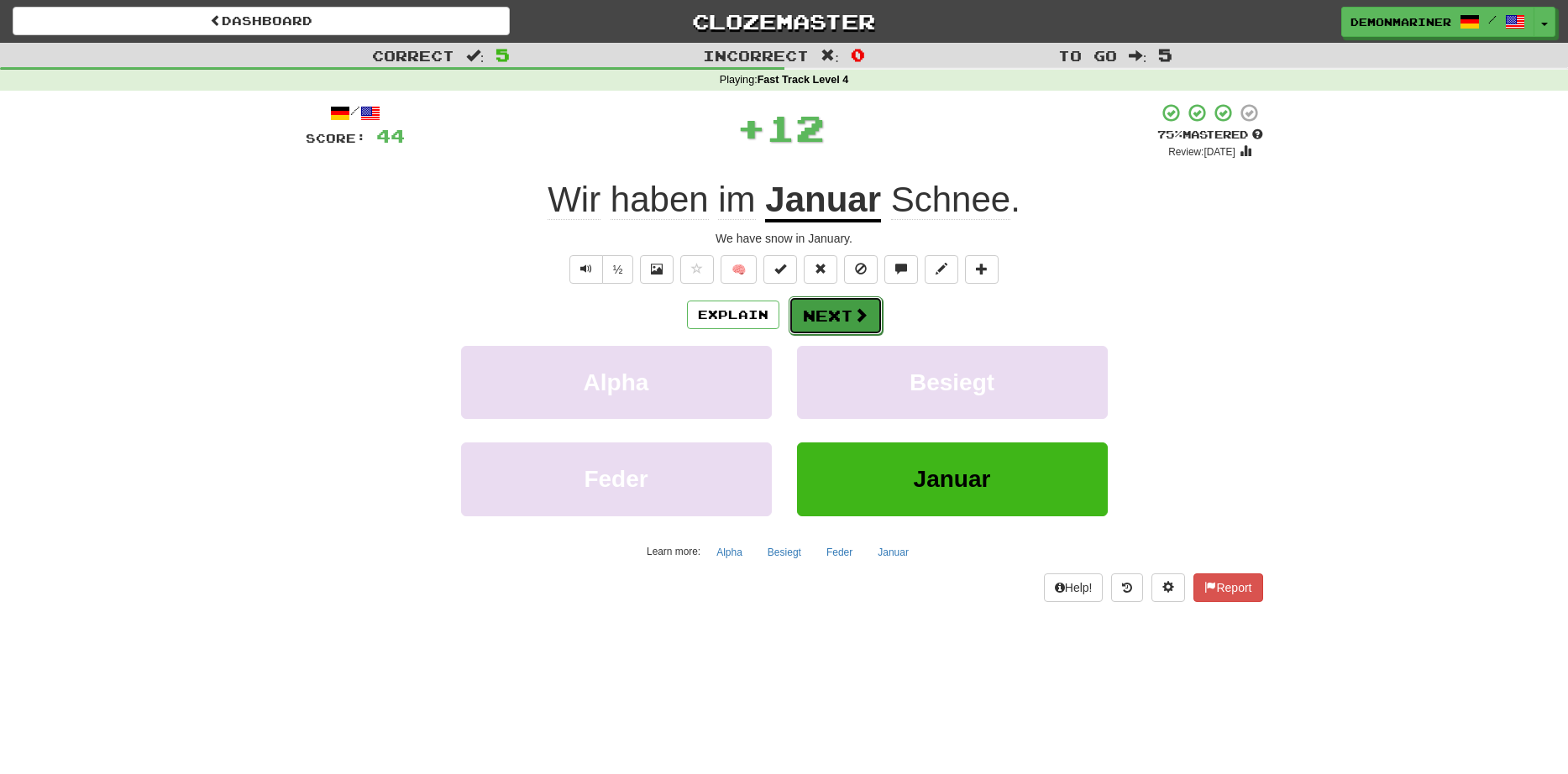
click at [850, 321] on button "Next" at bounding box center [835, 316] width 94 height 39
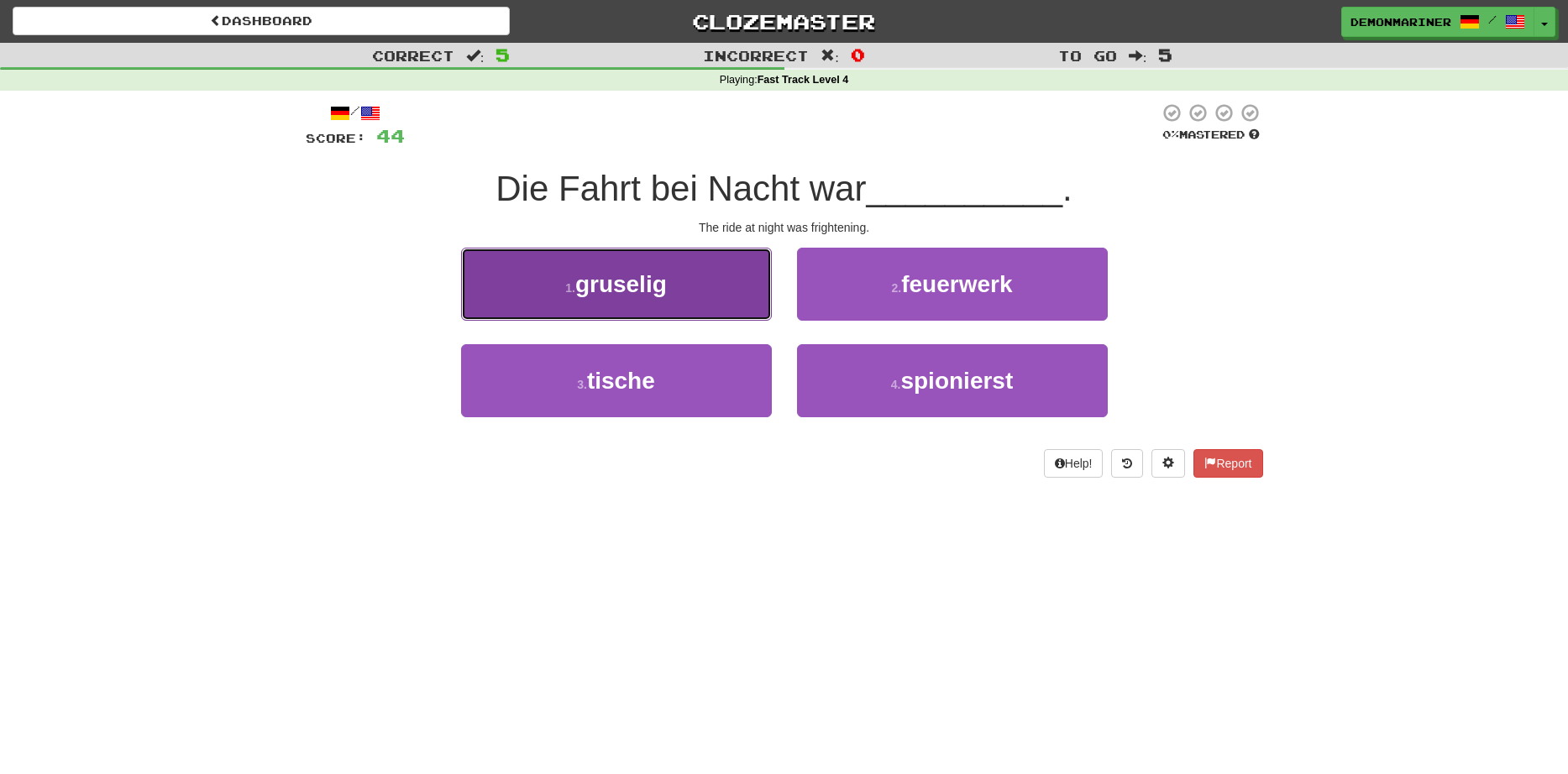
click at [581, 290] on span "gruselig" at bounding box center [621, 284] width 91 height 26
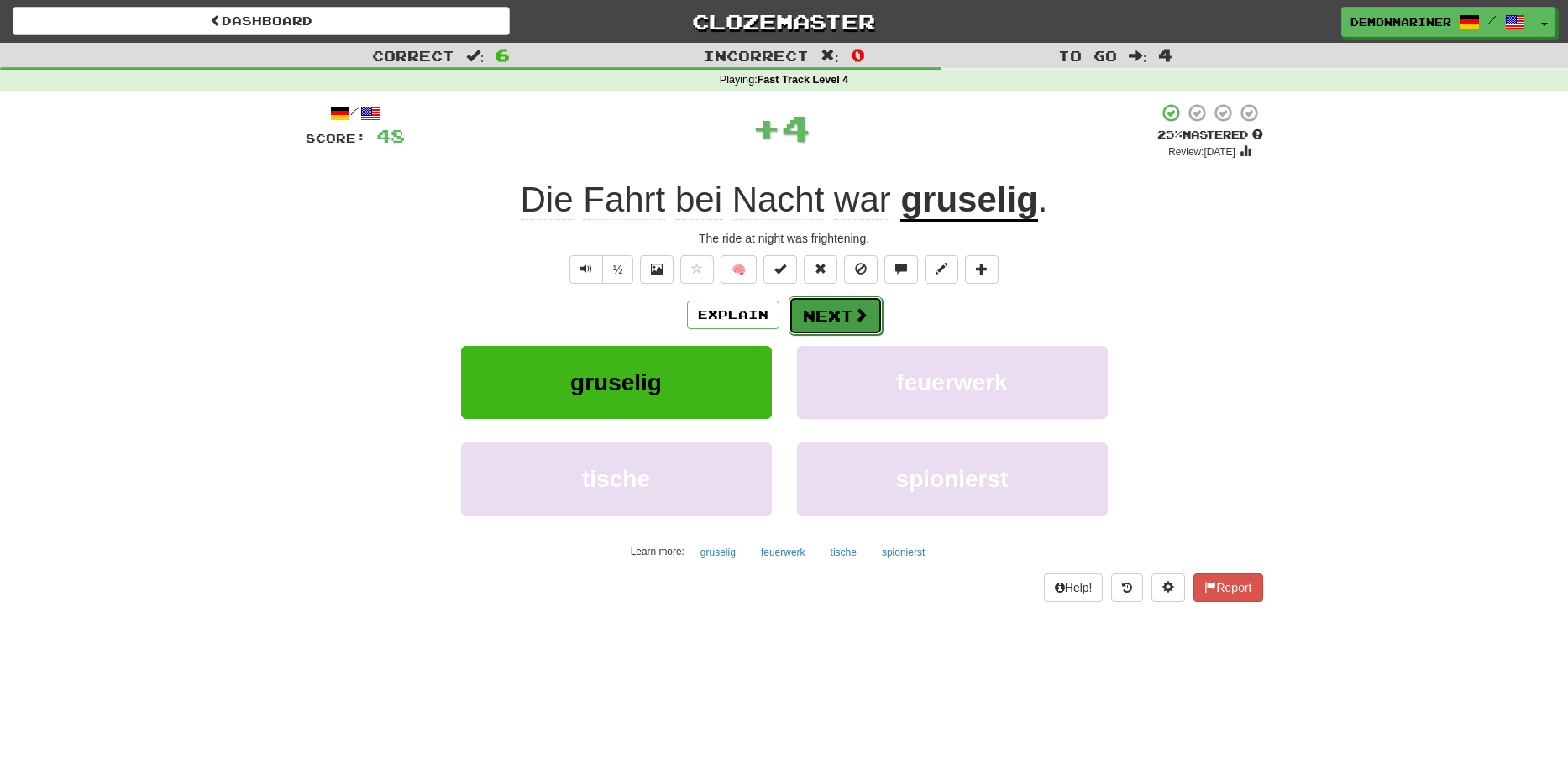
click at [839, 323] on button "Next" at bounding box center [835, 316] width 94 height 39
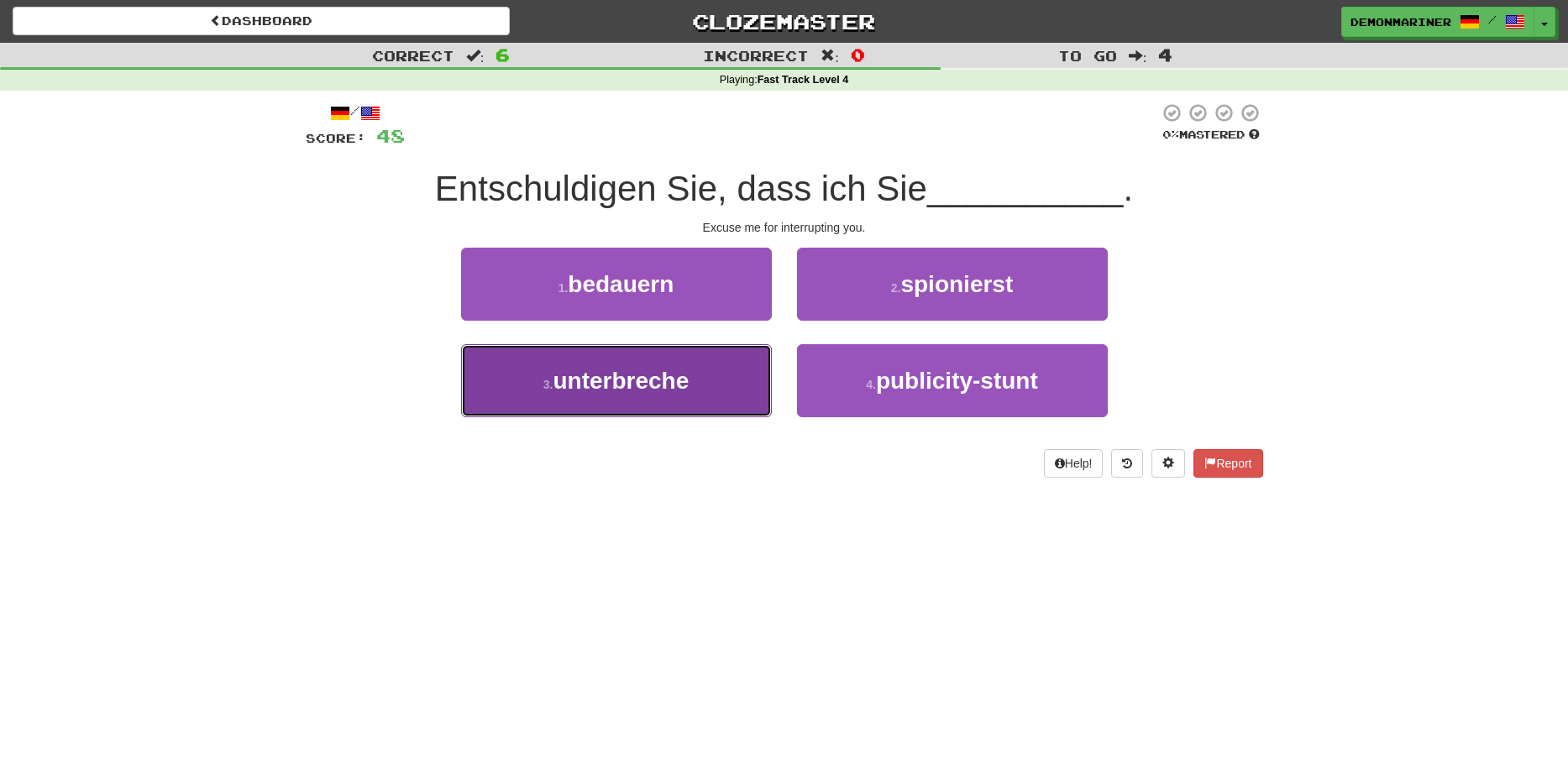
click at [563, 394] on span "unterbreche" at bounding box center [620, 380] width 136 height 26
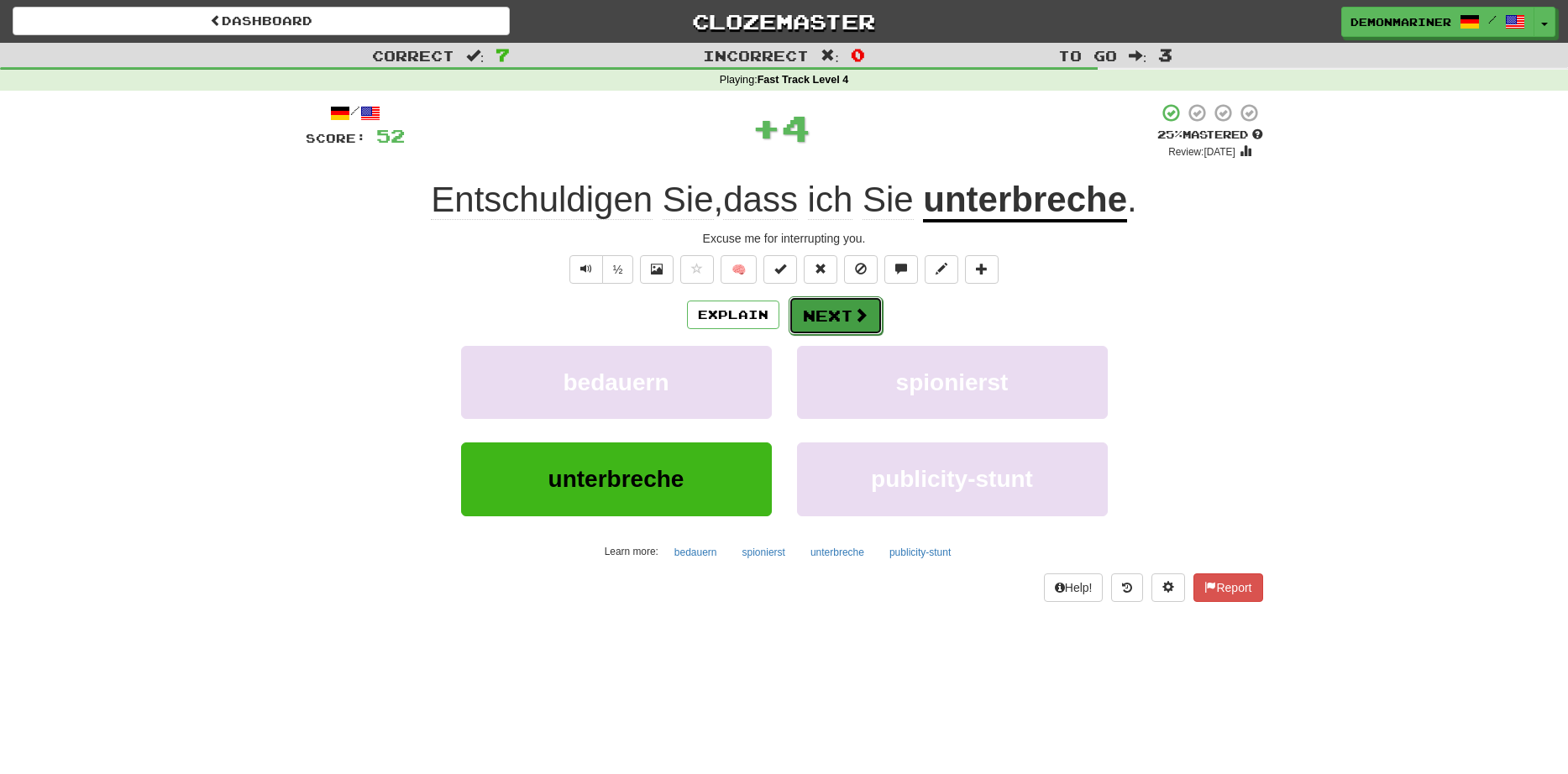
click at [855, 306] on button "Next" at bounding box center [835, 316] width 94 height 39
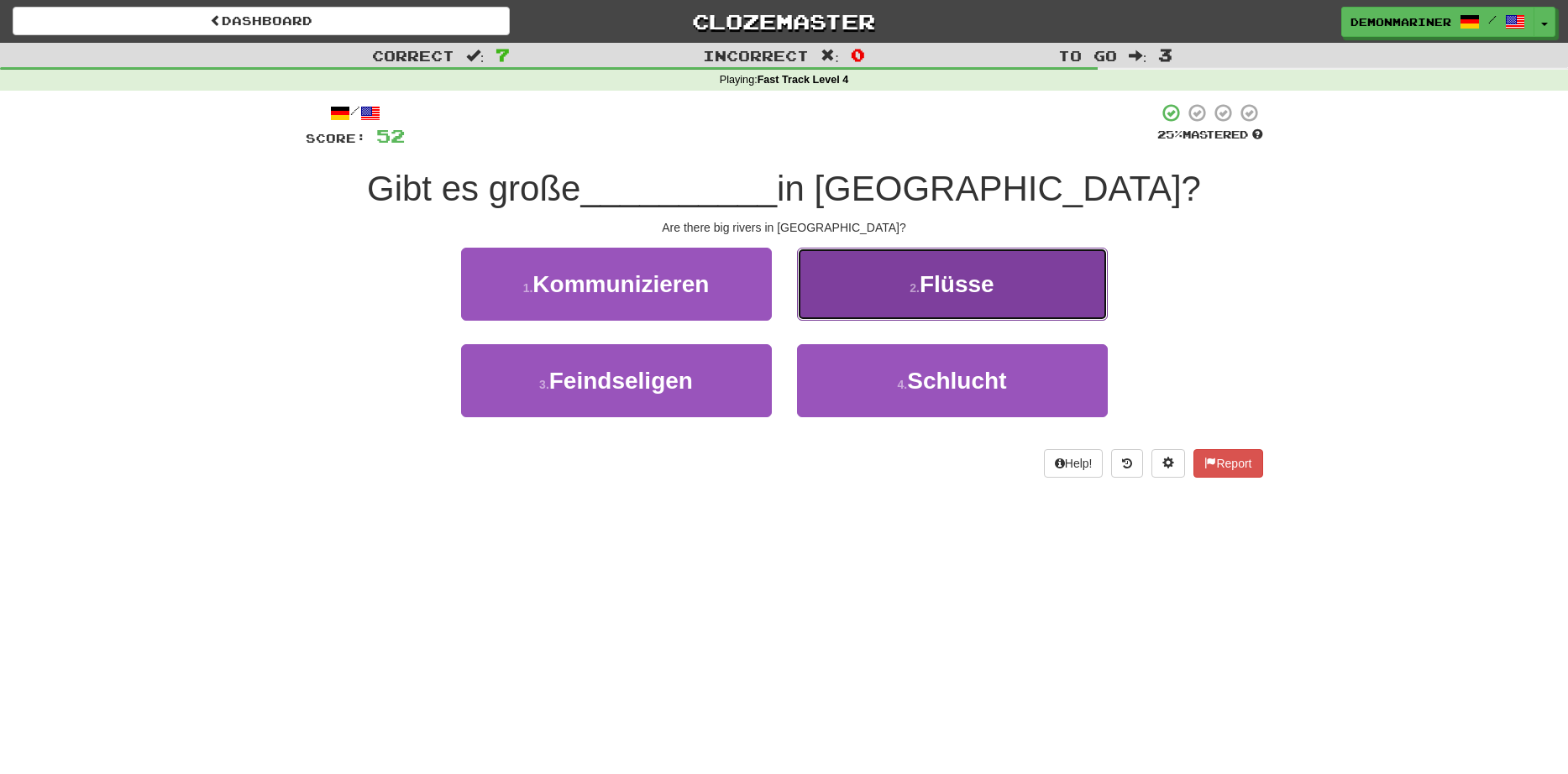
click at [897, 278] on button "2 . Flüsse" at bounding box center [953, 284] width 310 height 73
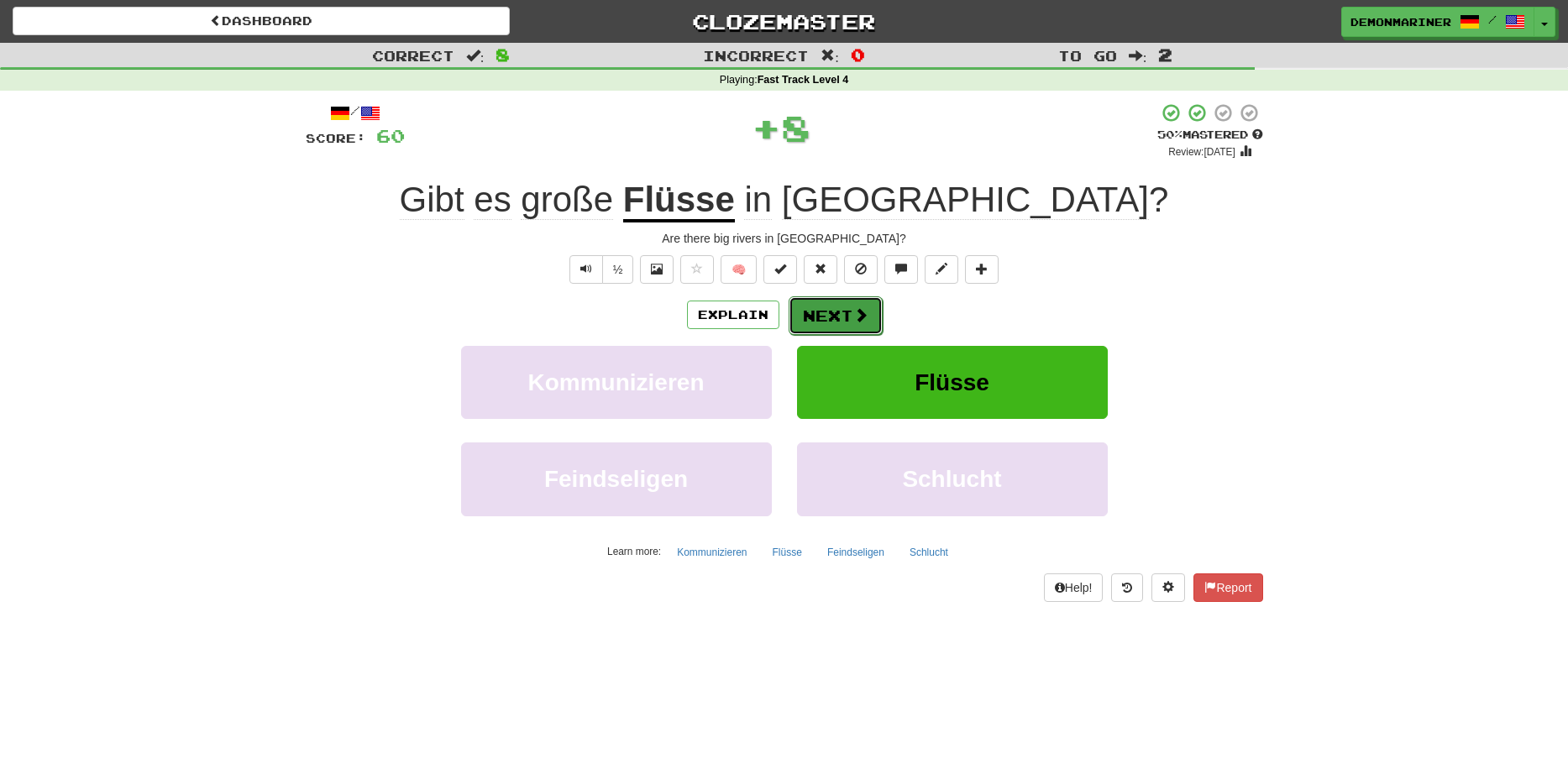
click at [847, 316] on button "Next" at bounding box center [835, 316] width 94 height 39
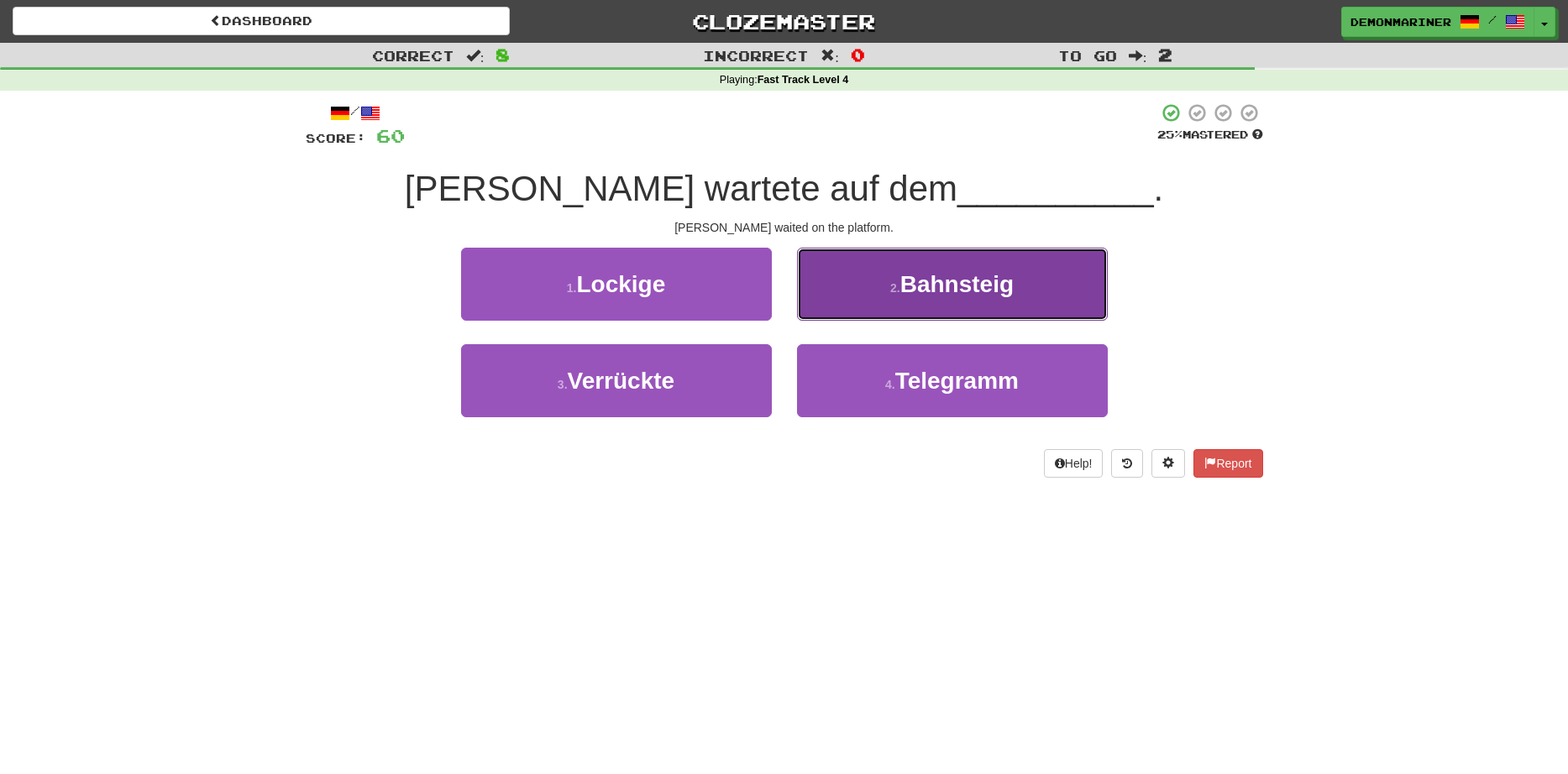
click at [918, 285] on span "Bahnsteig" at bounding box center [957, 284] width 114 height 26
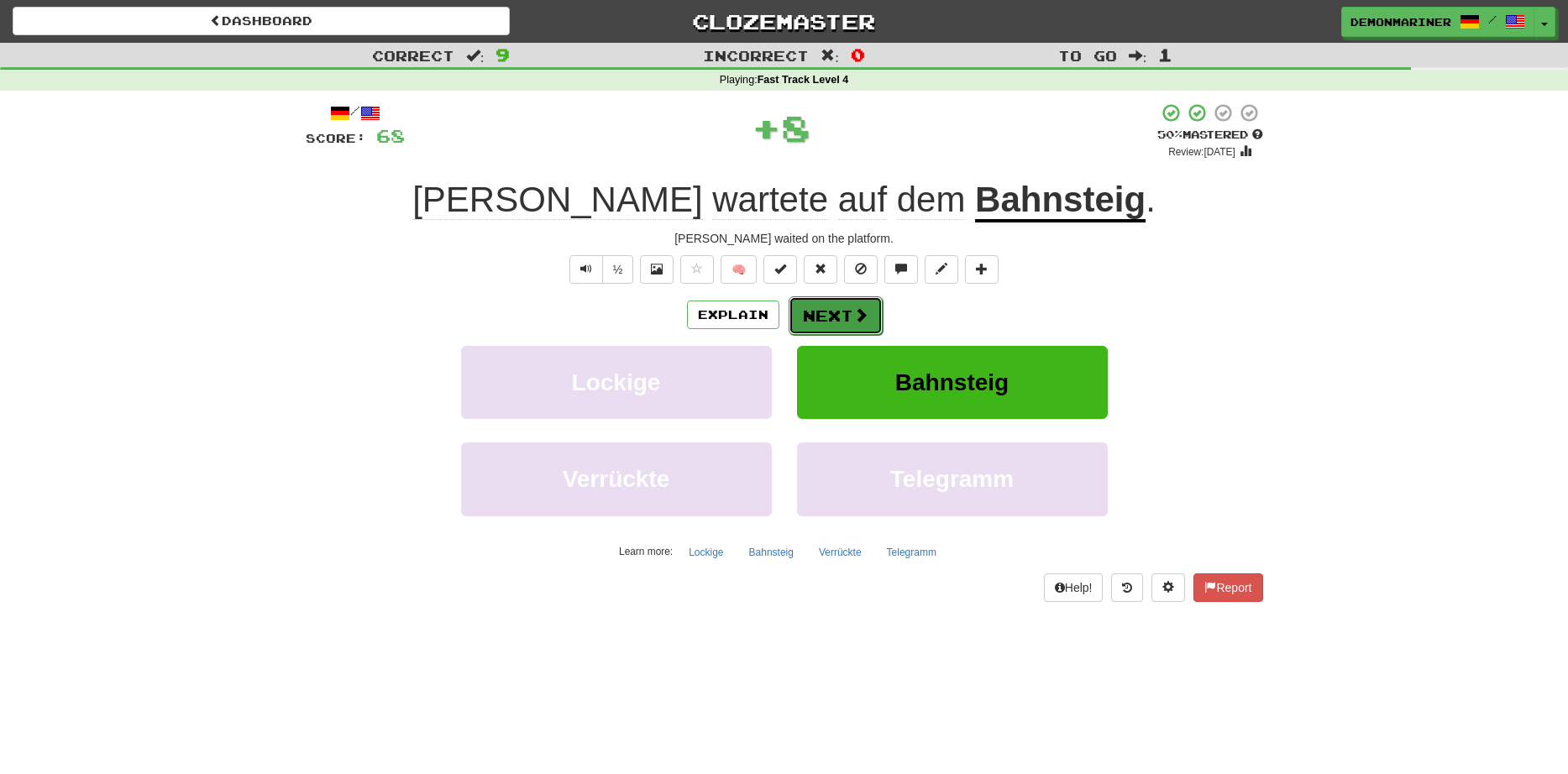
click at [836, 310] on button "Next" at bounding box center [835, 316] width 94 height 39
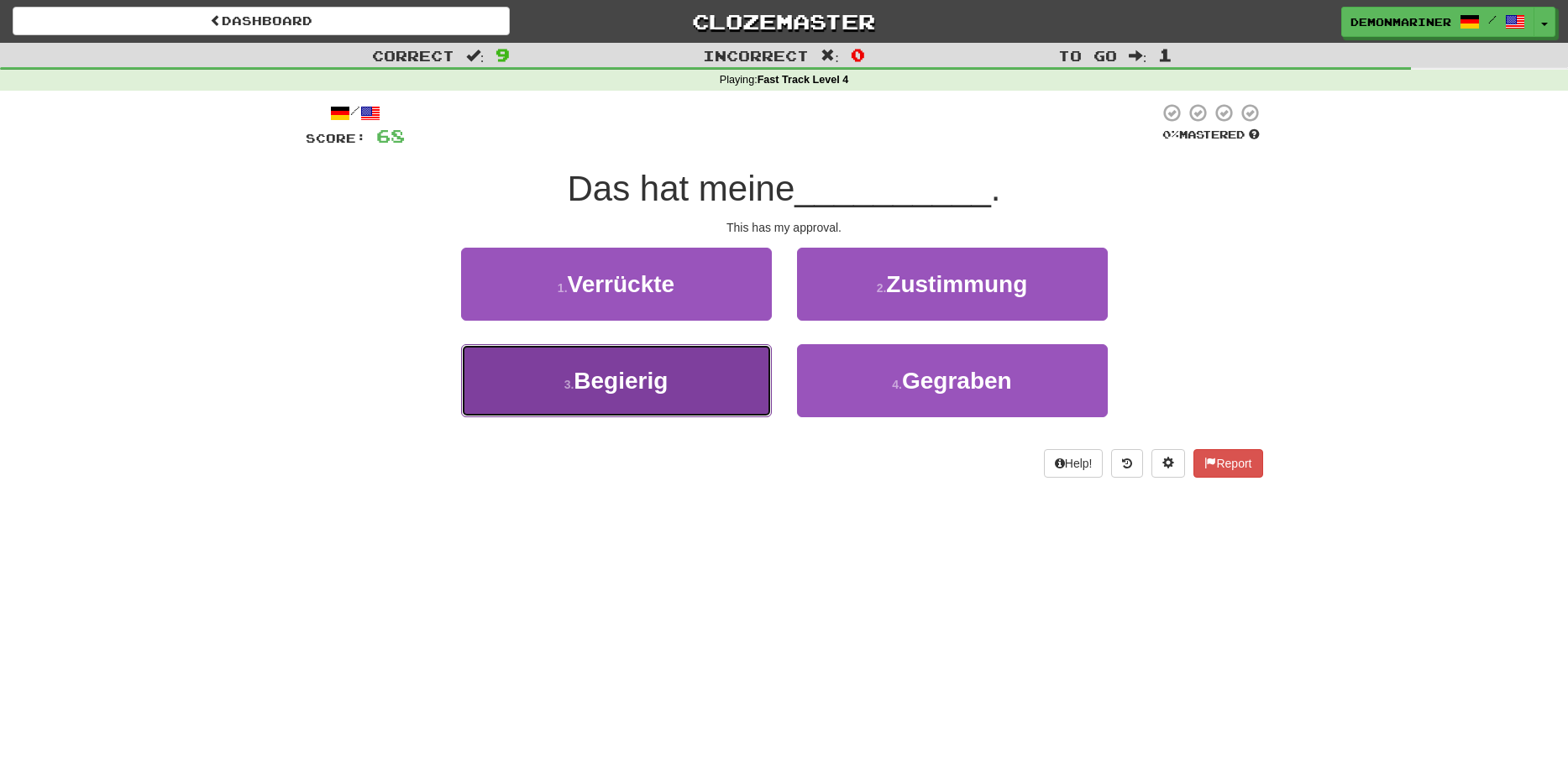
click at [655, 401] on button "3 . Begierig" at bounding box center [616, 380] width 310 height 73
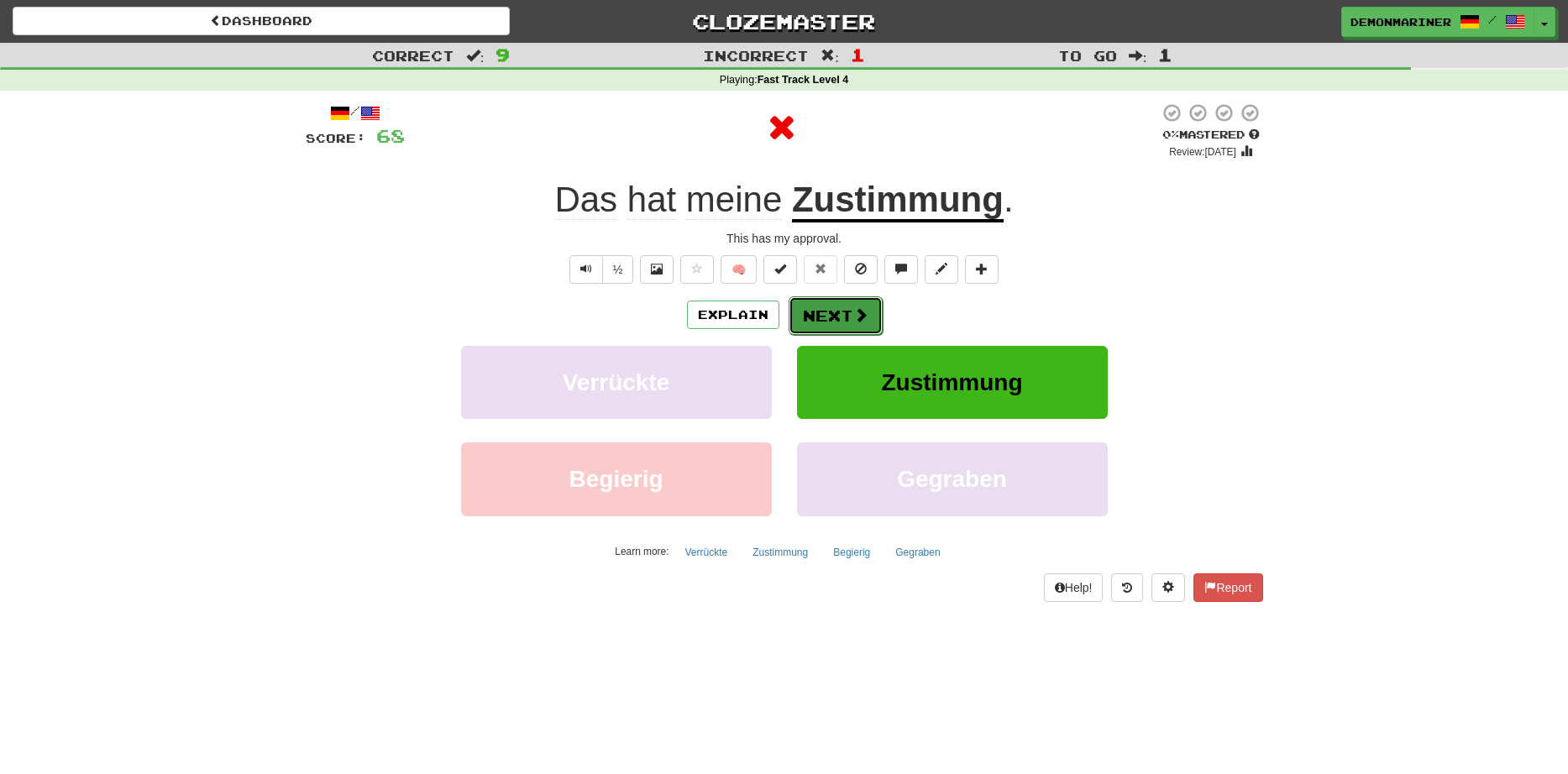
click at [872, 309] on button "Next" at bounding box center [835, 316] width 94 height 39
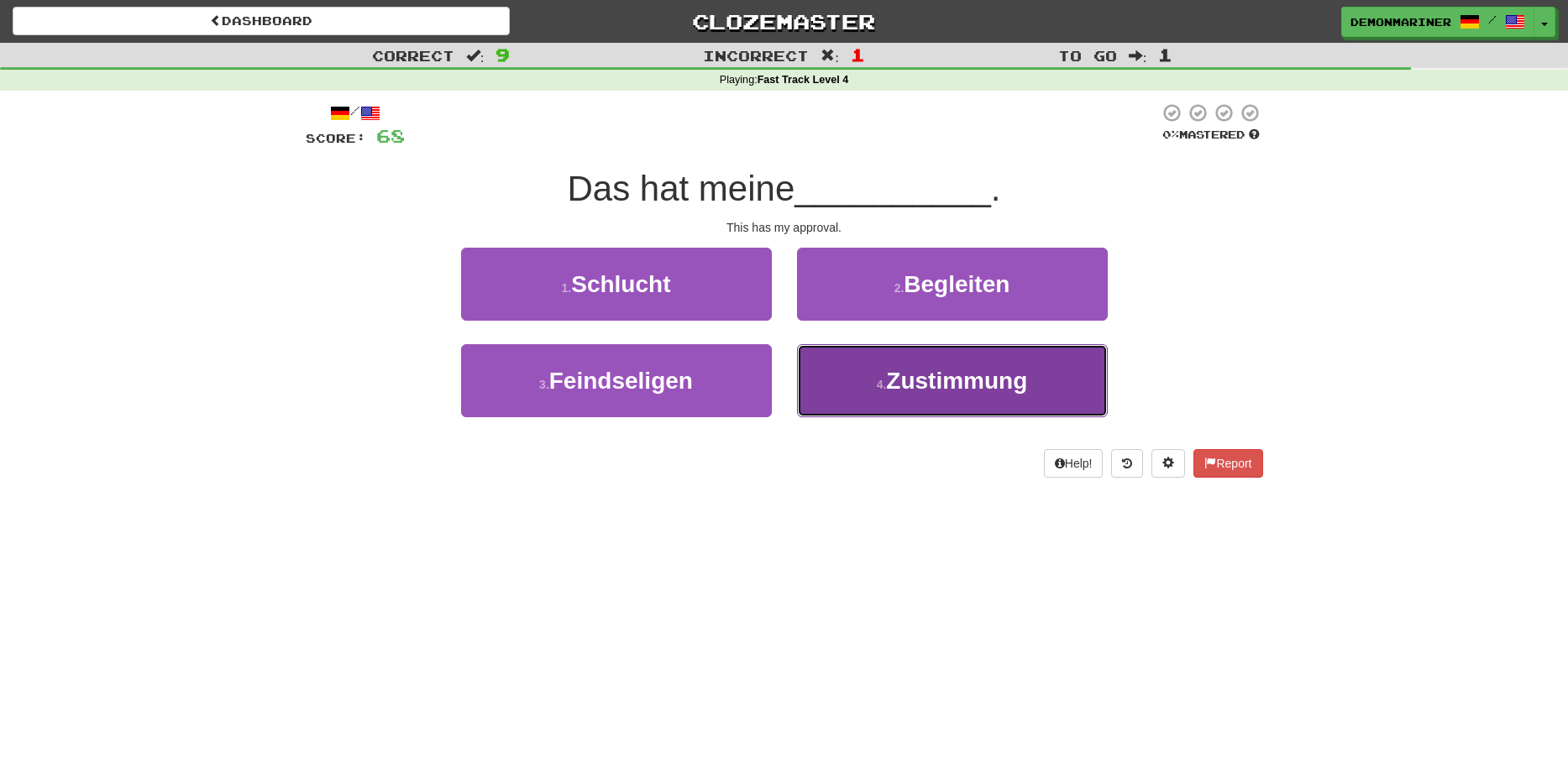
click at [867, 379] on button "4 . Zustimmung" at bounding box center [953, 380] width 310 height 73
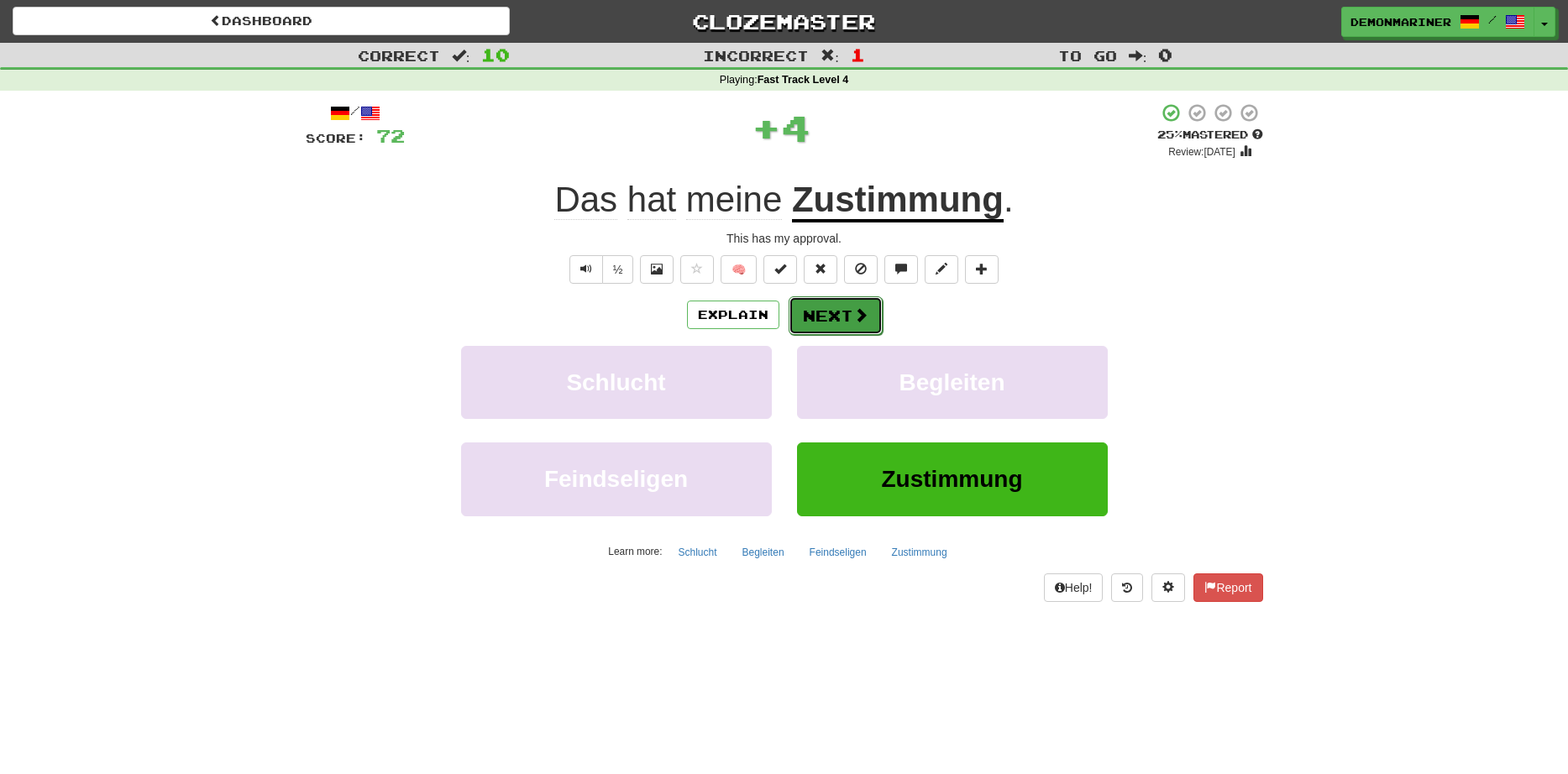
click at [849, 315] on button "Next" at bounding box center [835, 316] width 94 height 39
